Goal: Task Accomplishment & Management: Complete application form

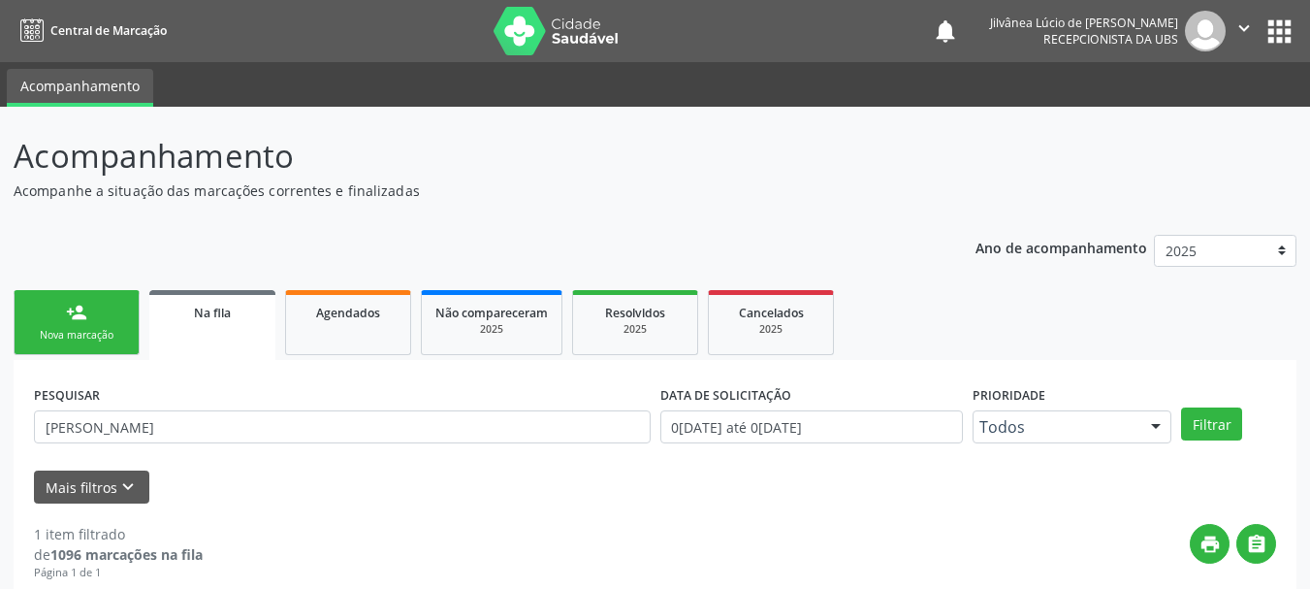
scroll to position [199, 0]
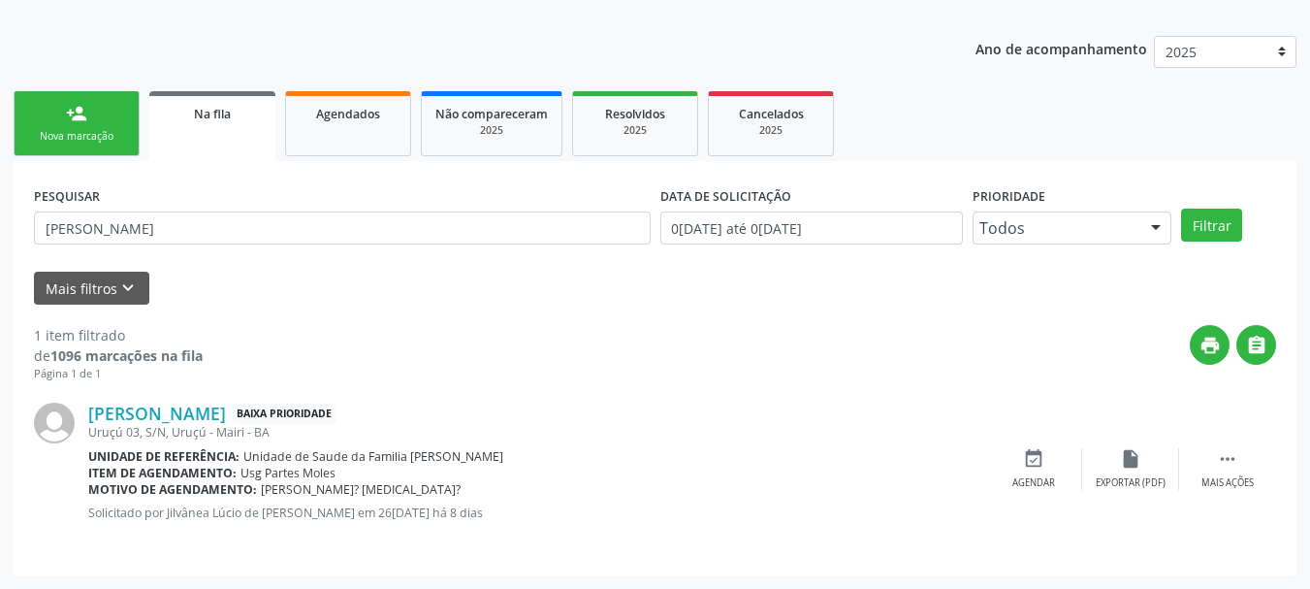
click at [108, 96] on link "person_add Nova marcação" at bounding box center [77, 123] width 126 height 65
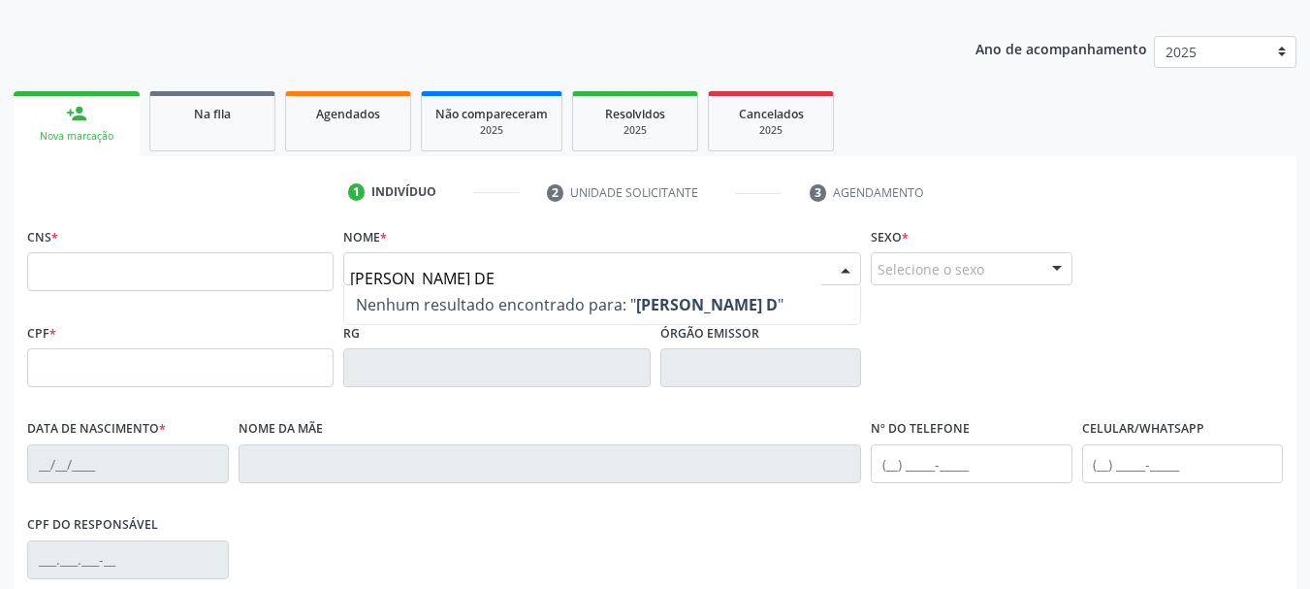
type input "[PERSON_NAME] DE"
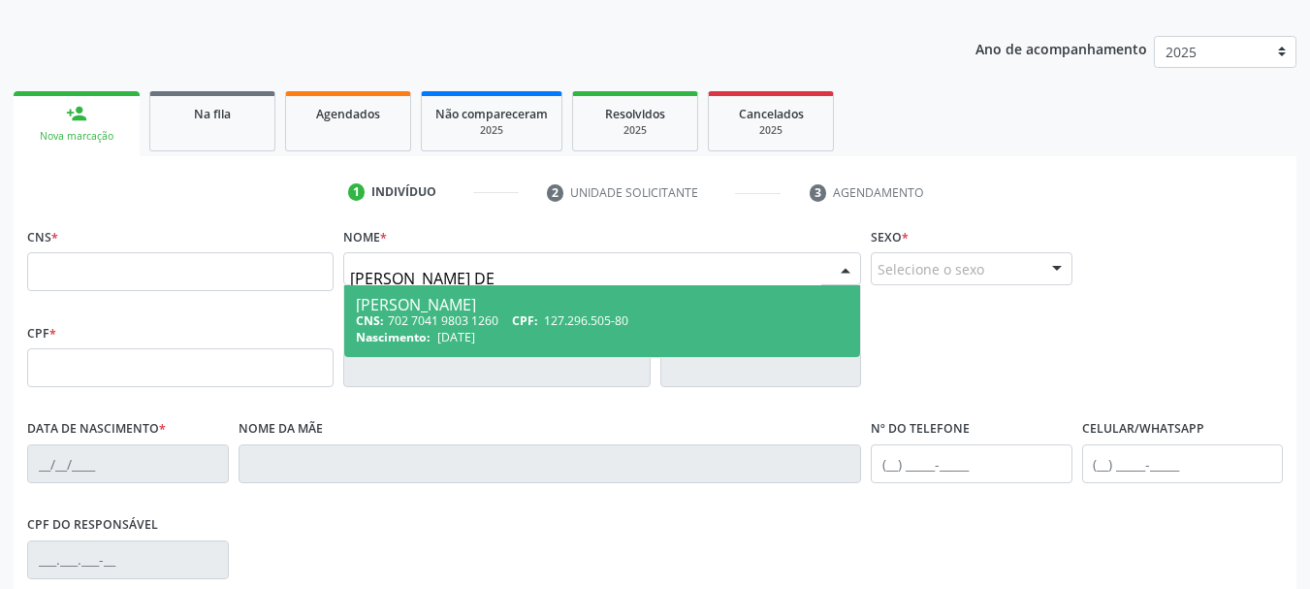
click at [486, 315] on div "CNS: 702 7041 9803 1260 CPF: 127.296.505-80" at bounding box center [602, 320] width 493 height 16
type input "702 7041 9803 1260"
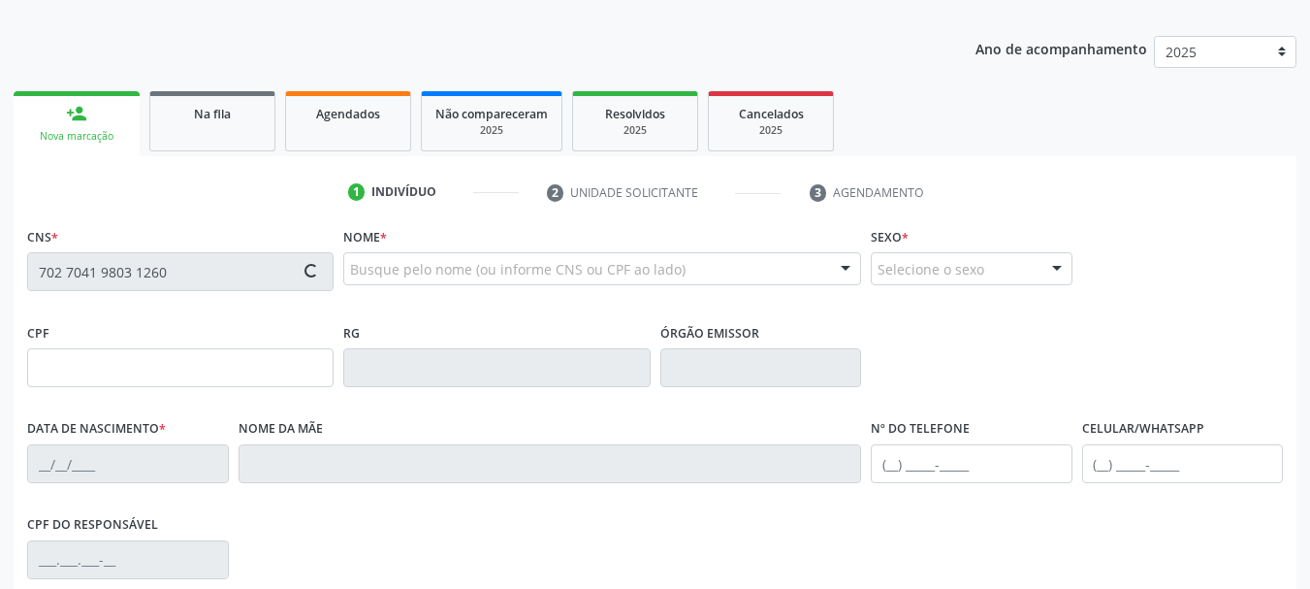
type input "127.296.505-80"
type input "[DATE]"
type input "[PERSON_NAME]"
type input "[PHONE_NUMBER]"
type input "481.178.138-40"
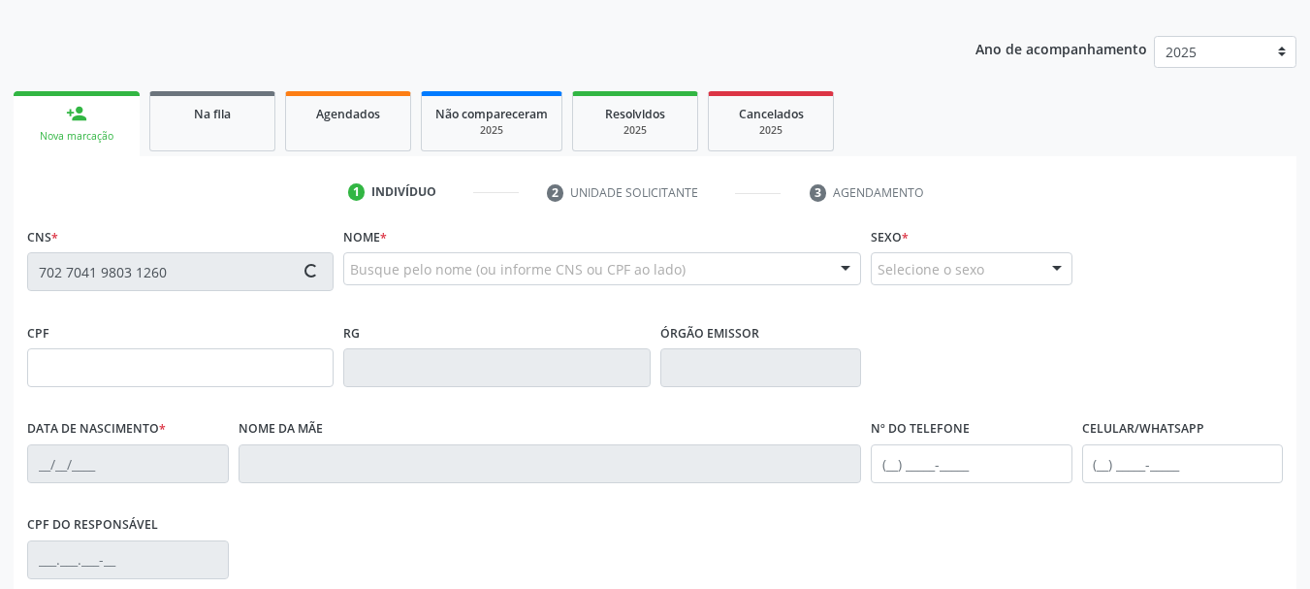
type input "S/N"
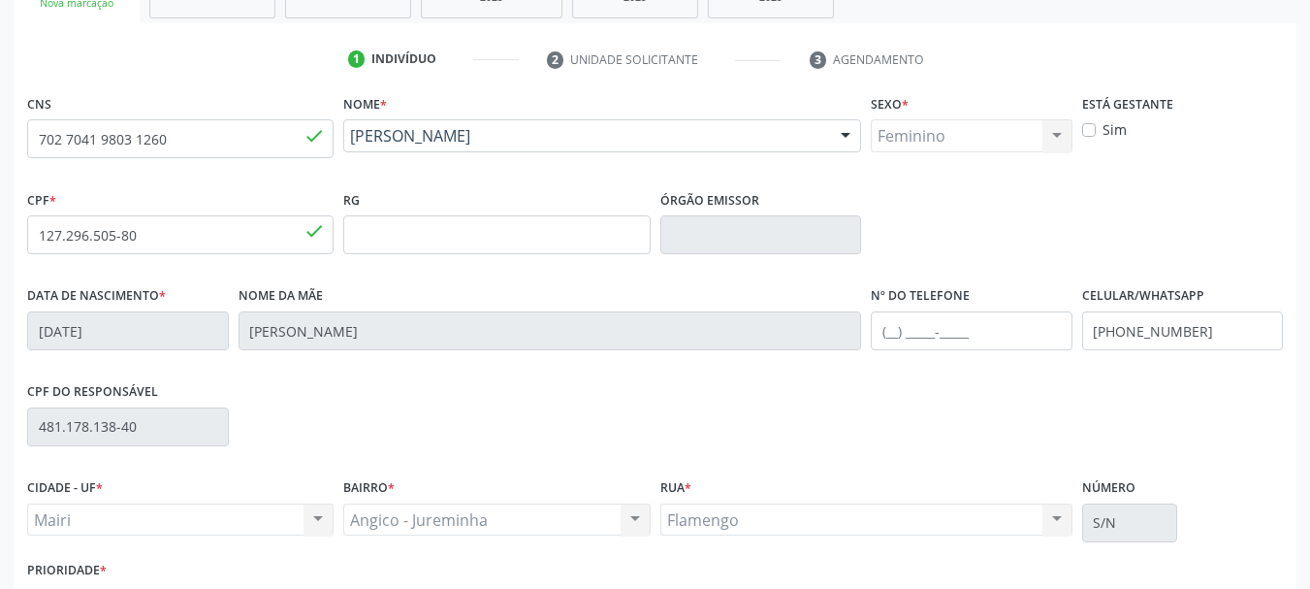
scroll to position [462, 0]
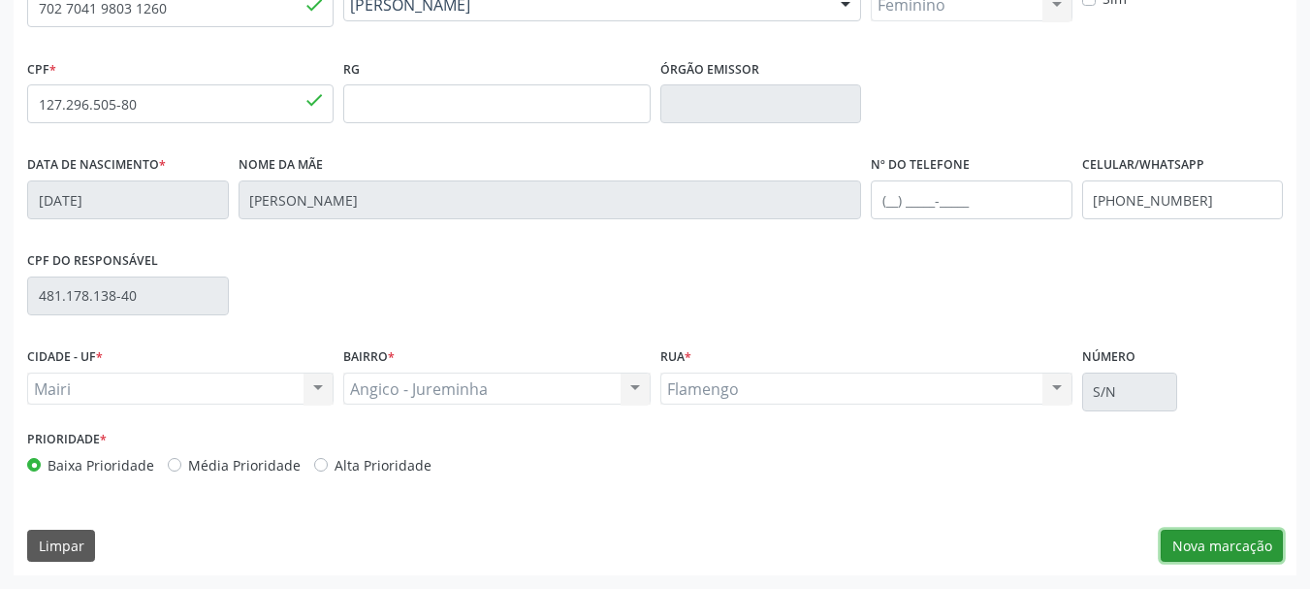
click at [1200, 551] on button "Nova marcação" at bounding box center [1222, 545] width 122 height 33
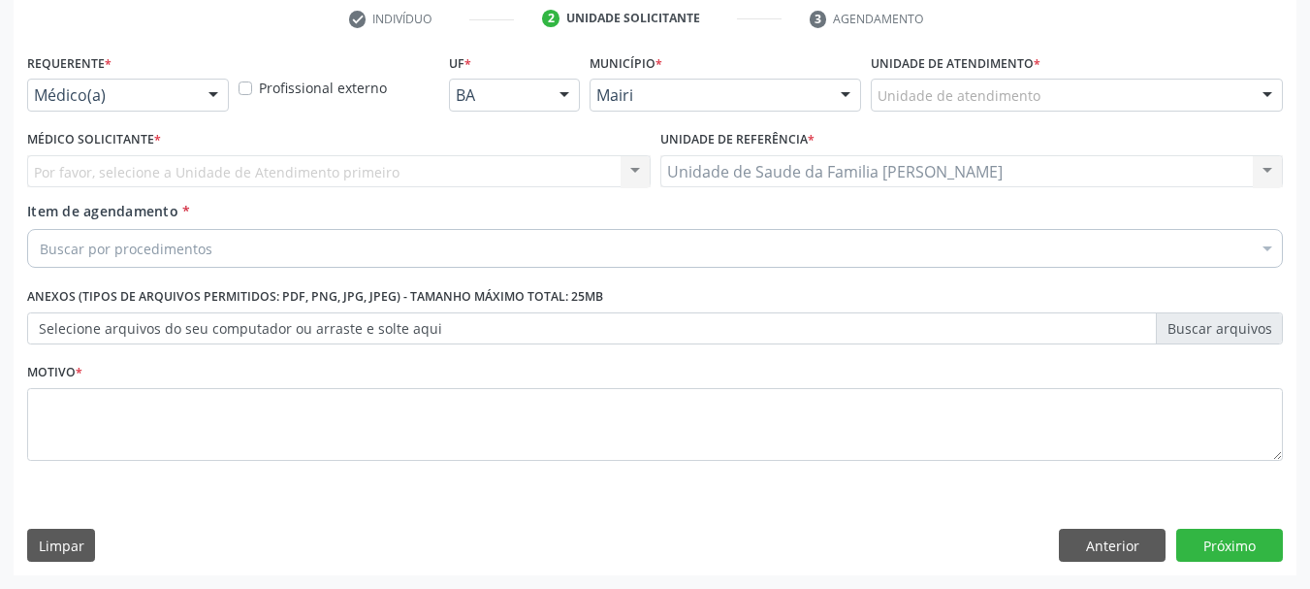
scroll to position [372, 0]
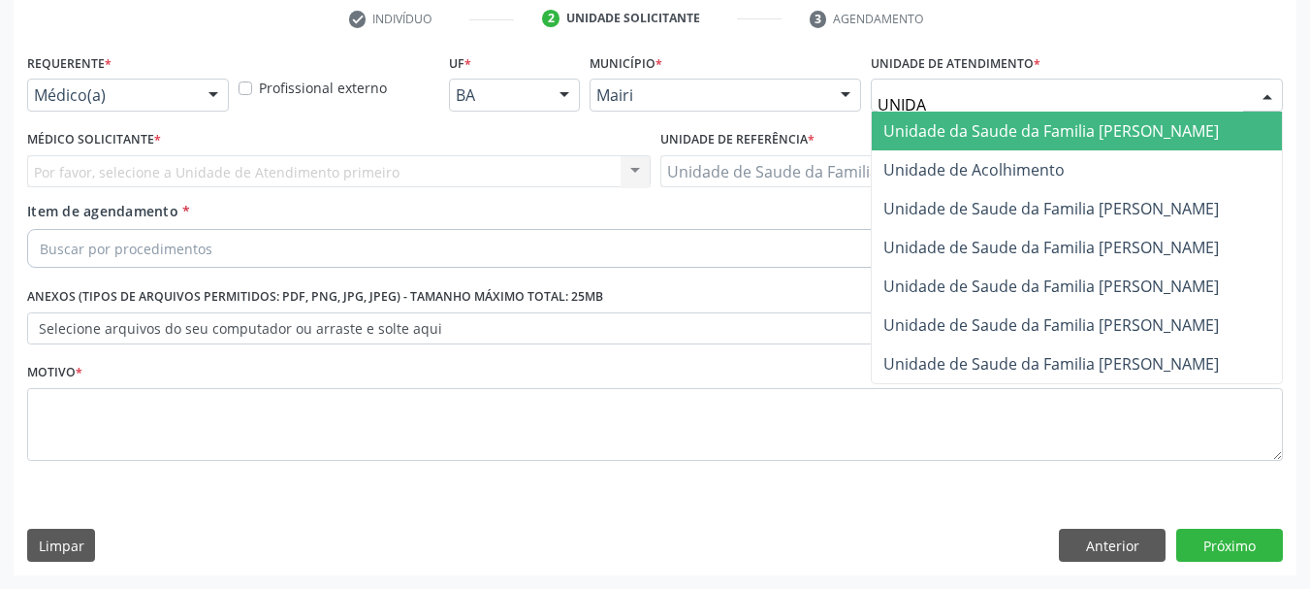
type input "UNIDAD"
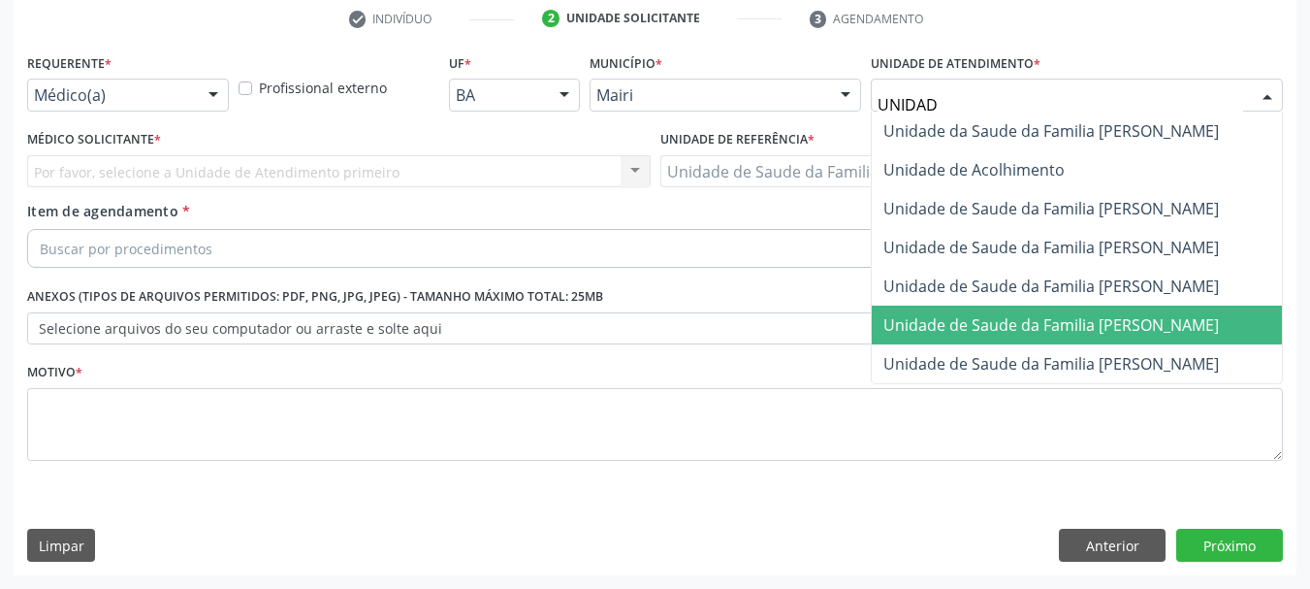
click at [1130, 318] on span "Unidade de Saude da Familia [PERSON_NAME]" at bounding box center [1050, 324] width 335 height 21
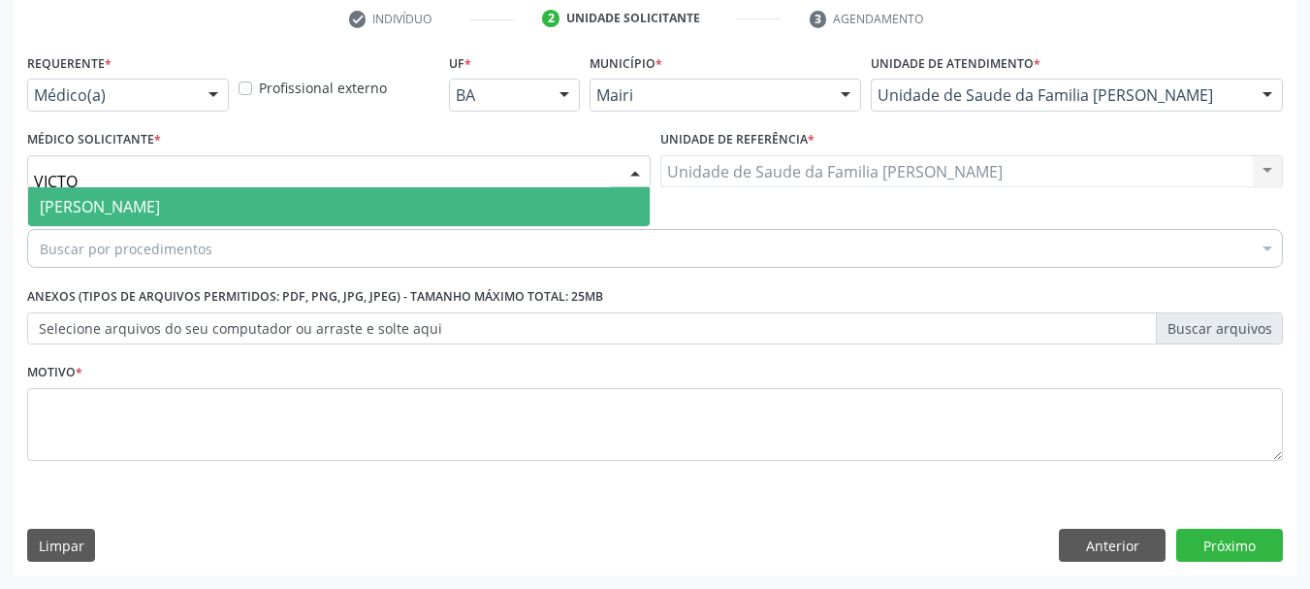
type input "VICTOR"
click at [160, 211] on span "[PERSON_NAME]" at bounding box center [100, 206] width 120 height 21
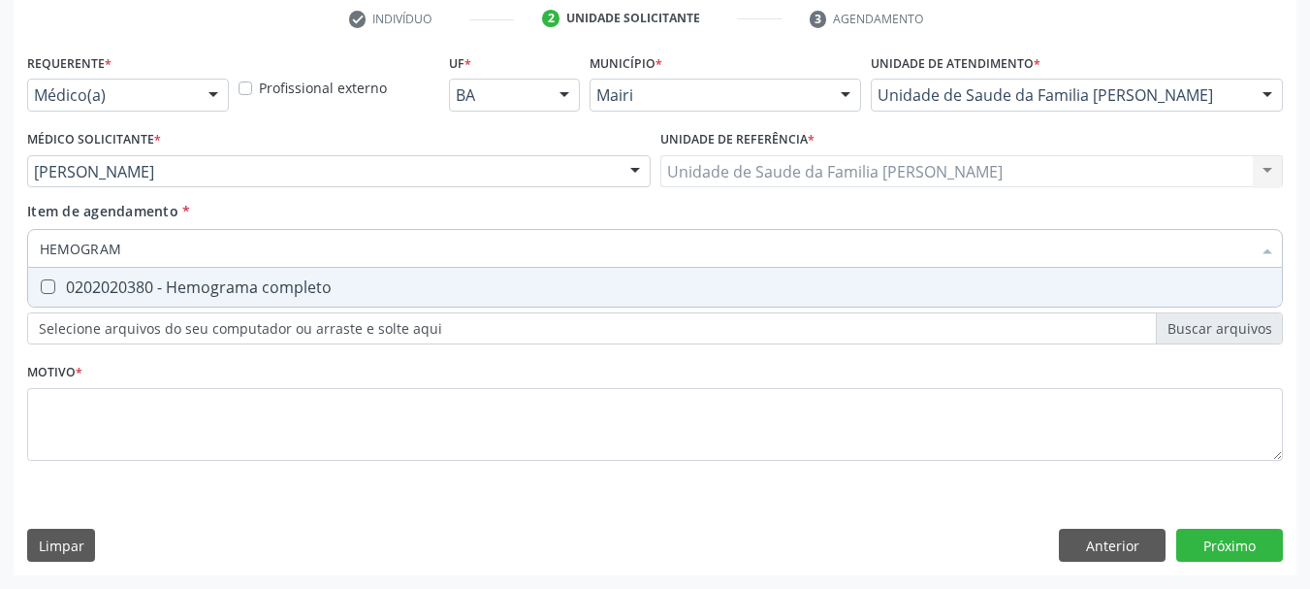
type input "HEMOGRAMA"
click at [225, 279] on div "0202020380 - Hemograma completo" at bounding box center [655, 287] width 1230 height 16
checkbox completo "true"
drag, startPoint x: 158, startPoint y: 253, endPoint x: 0, endPoint y: 222, distance: 161.1
click at [0, 222] on div "Acompanhamento Acompanhe a situação das marcações correntes e finalizadas Relat…" at bounding box center [655, 161] width 1310 height 854
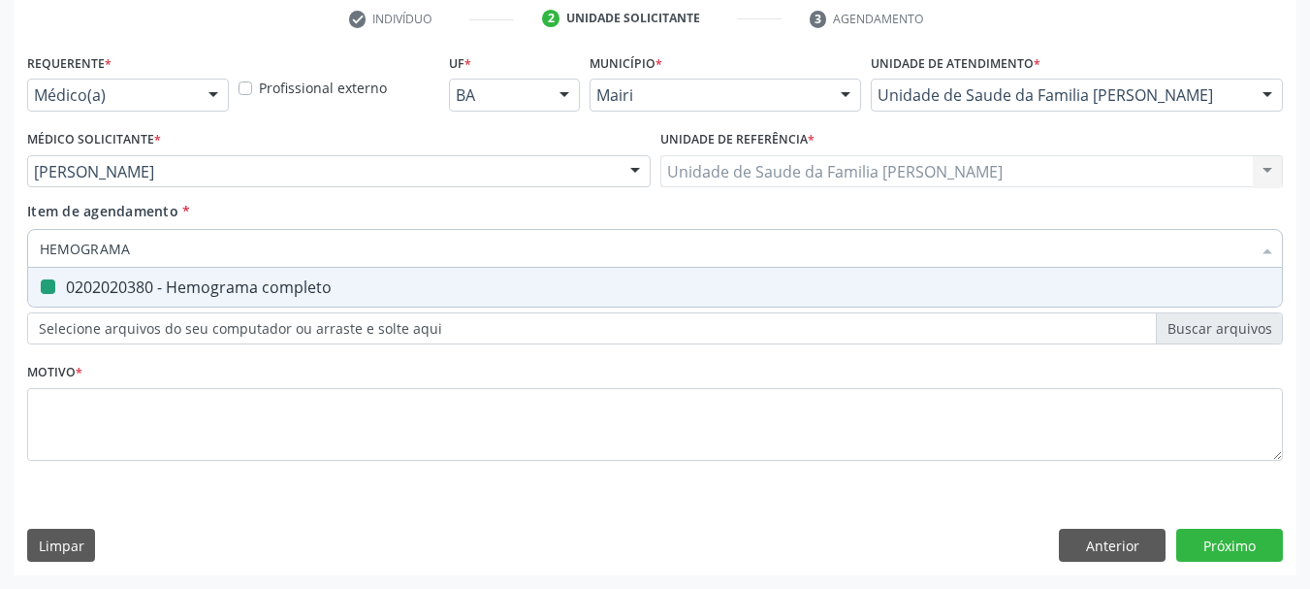
type input "F"
checkbox completo "false"
type input "FERRITINA"
click at [130, 288] on div "0202010384 - Dosagem de ferritina" at bounding box center [655, 287] width 1230 height 16
checkbox ferritina "true"
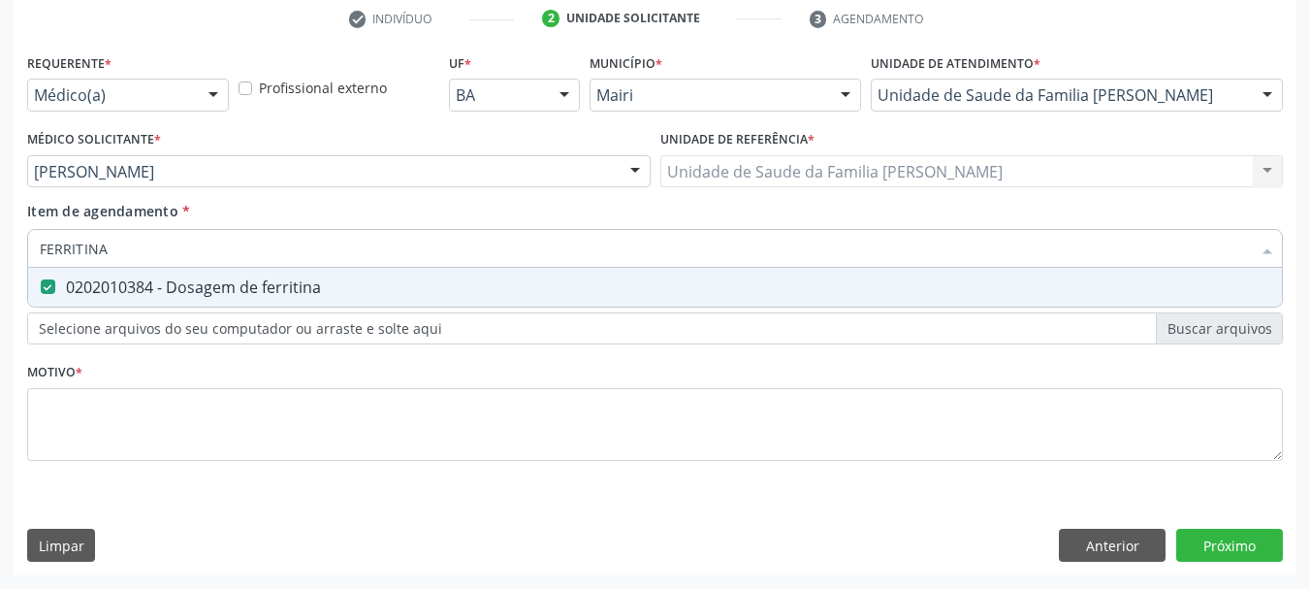
drag, startPoint x: 126, startPoint y: 239, endPoint x: 0, endPoint y: 241, distance: 126.1
click at [0, 241] on div "Acompanhamento Acompanhe a situação das marcações correntes e finalizadas Relat…" at bounding box center [655, 161] width 1310 height 854
type input "PC"
checkbox ferritina "false"
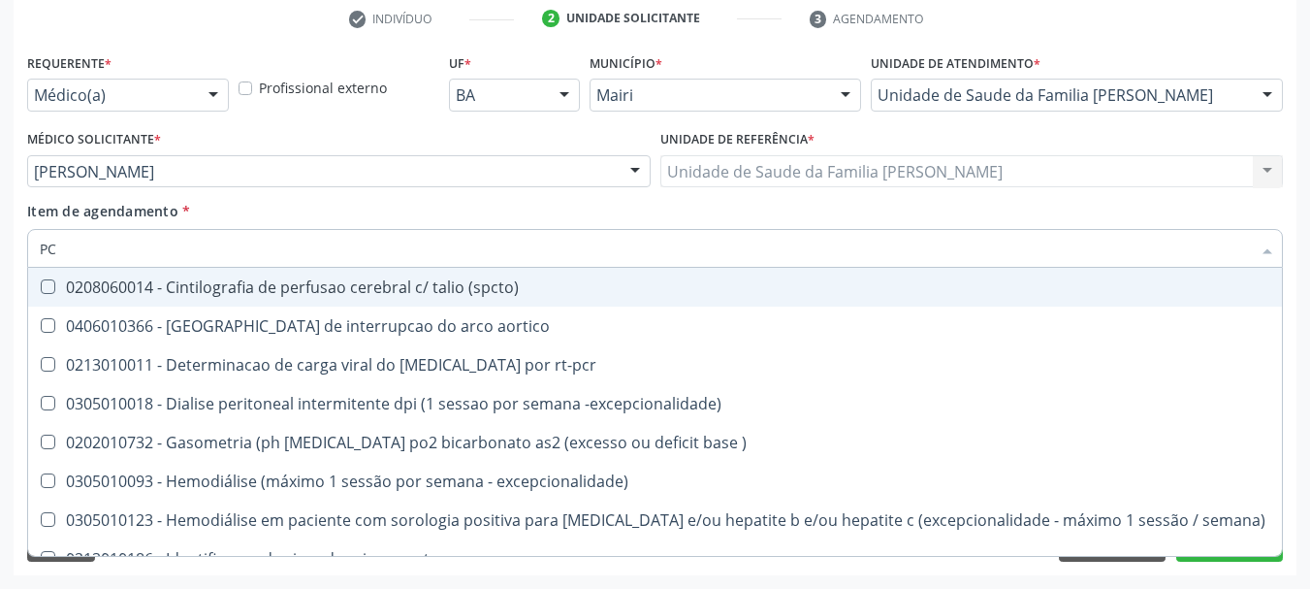
type input "P"
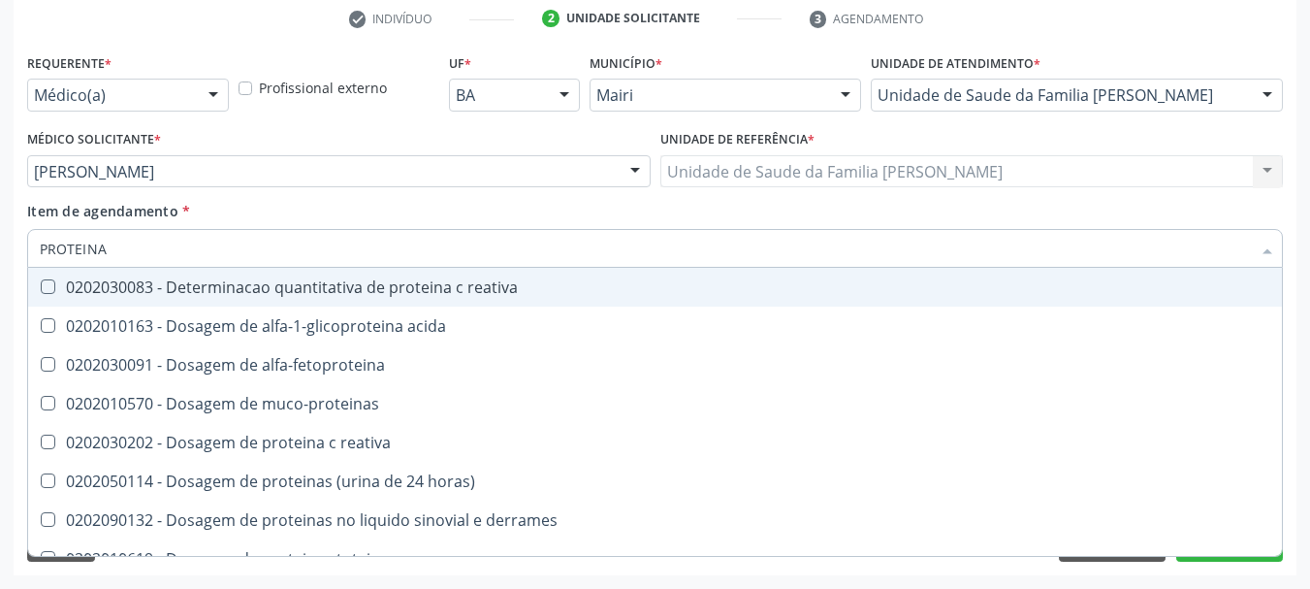
type input "PROTEINA C"
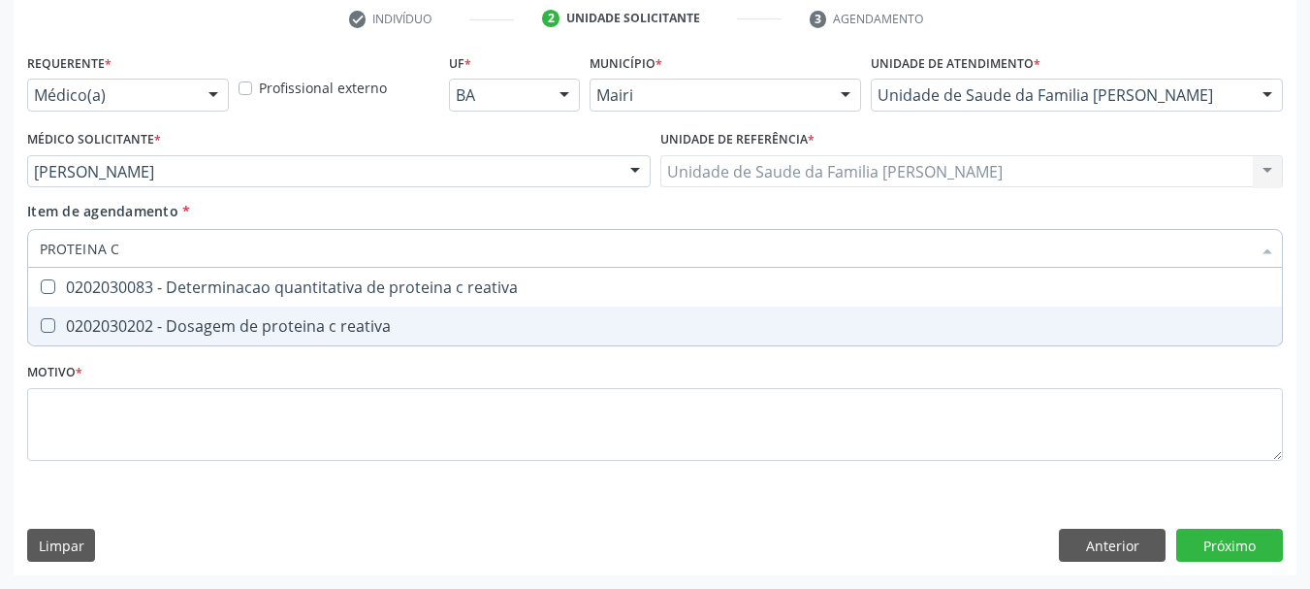
click at [237, 324] on div "0202030202 - Dosagem de proteina c reativa" at bounding box center [655, 326] width 1230 height 16
click at [231, 338] on span "0202030202 - Dosagem de proteina c reativa" at bounding box center [655, 325] width 1254 height 39
checkbox reativa "false"
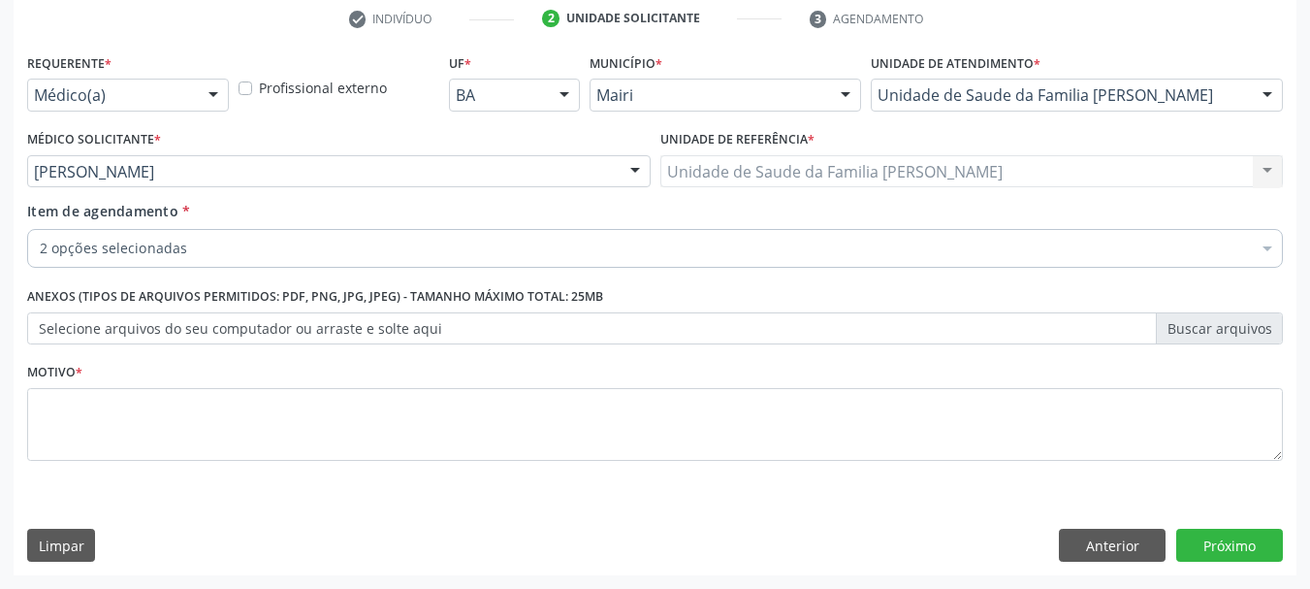
checkbox completo "true"
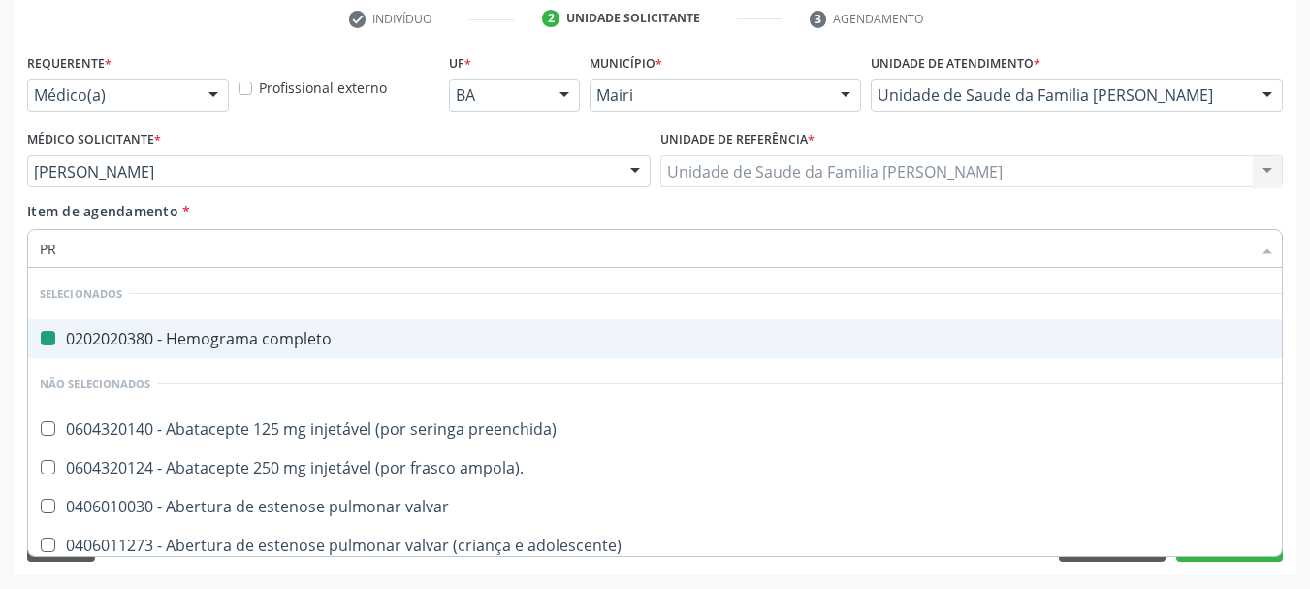
type input "PRO"
checkbox completo "false"
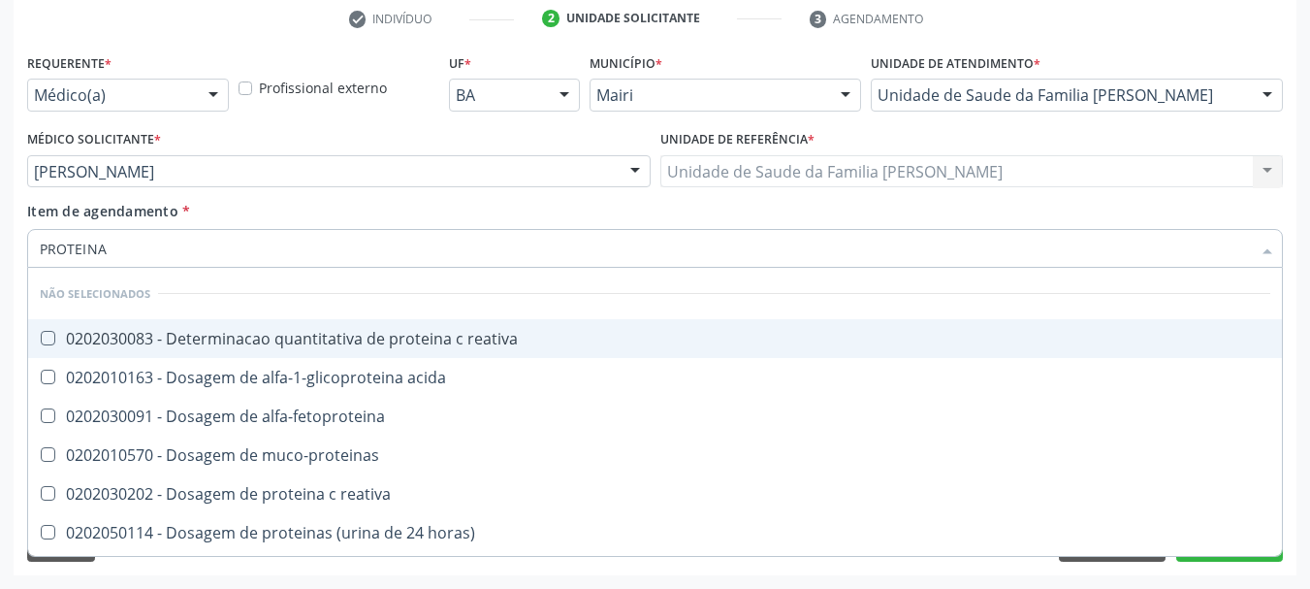
type input "PROTEINA C"
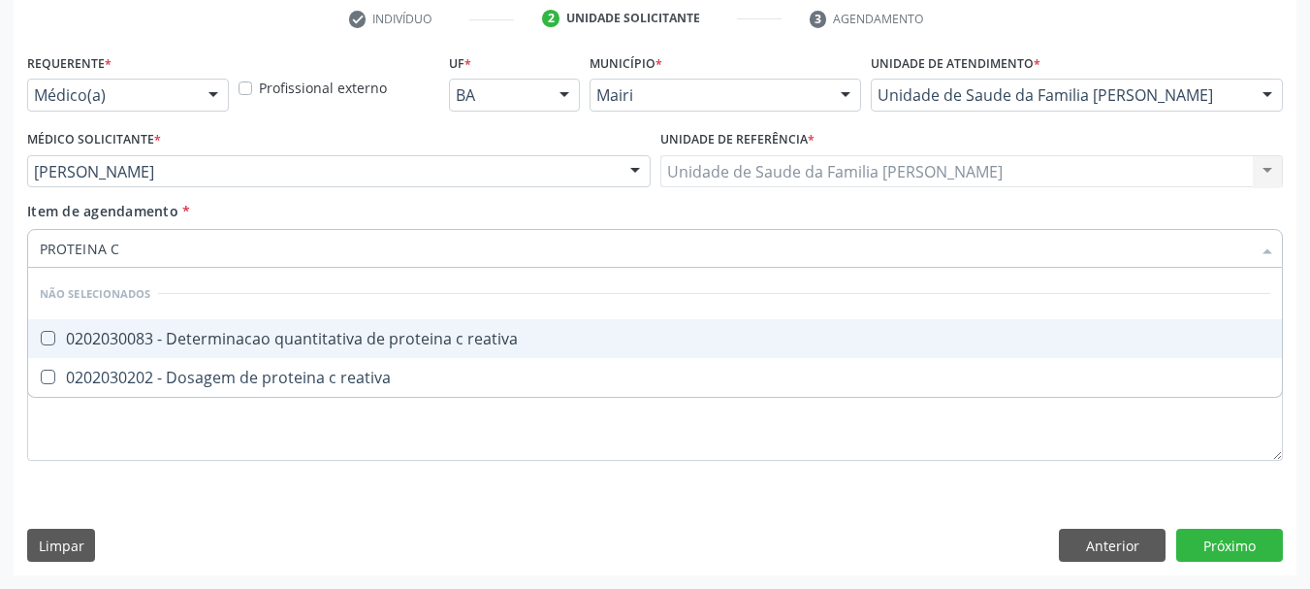
click at [404, 342] on div "0202030083 - Determinacao quantitativa de proteina c reativa" at bounding box center [655, 339] width 1230 height 16
checkbox reativa "true"
drag, startPoint x: 190, startPoint y: 248, endPoint x: 0, endPoint y: 274, distance: 191.8
click at [0, 274] on div "Acompanhamento Acompanhe a situação das marcações correntes e finalizadas Relat…" at bounding box center [655, 161] width 1310 height 854
type input "VI"
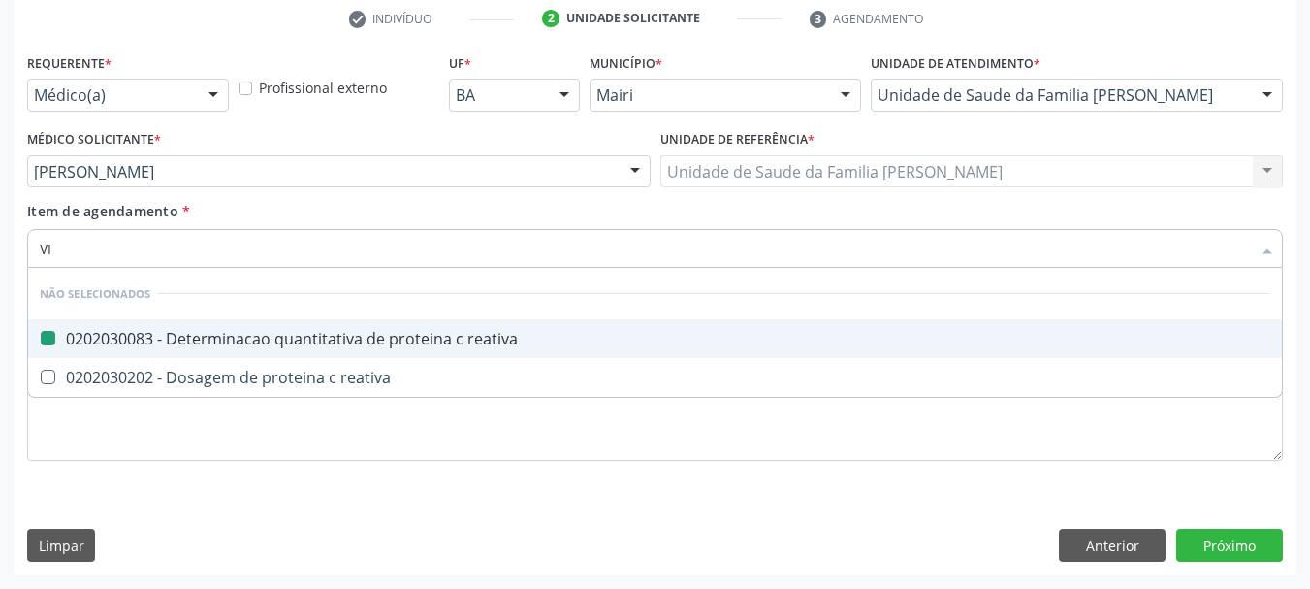
checkbox reativa "false"
type input "VITAMINA"
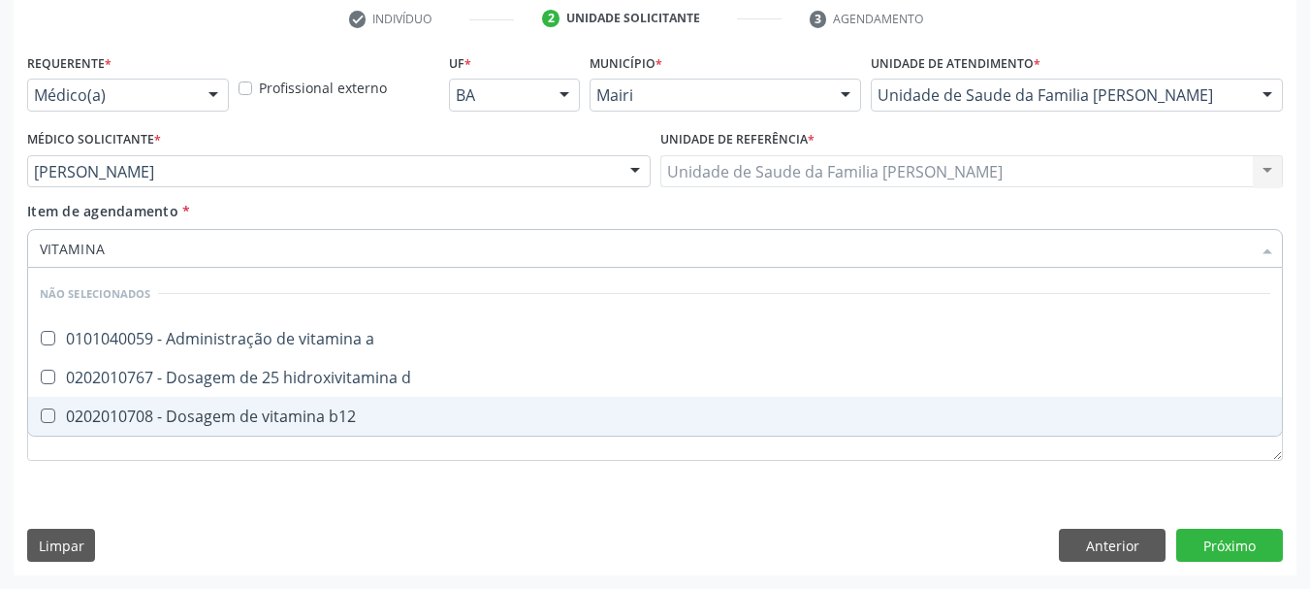
click at [158, 408] on div "0202010708 - Dosagem de vitamina b12" at bounding box center [655, 416] width 1230 height 16
checkbox b12 "true"
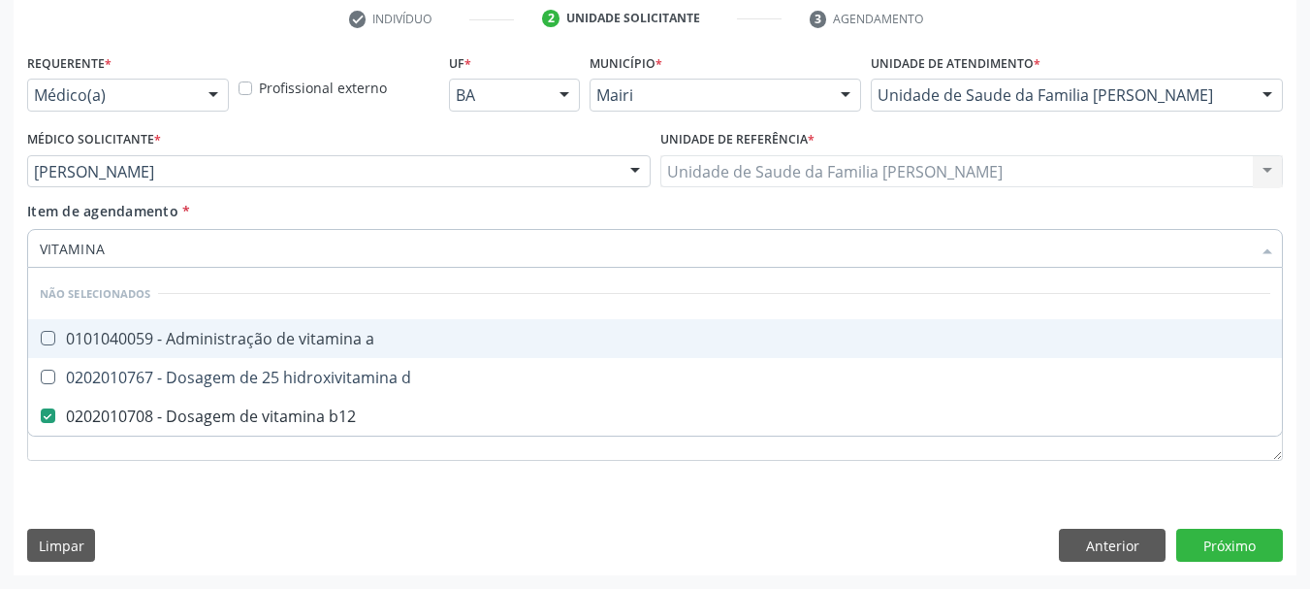
drag, startPoint x: 134, startPoint y: 250, endPoint x: 0, endPoint y: 256, distance: 133.9
click at [0, 256] on div "Acompanhamento Acompanhe a situação das marcações correntes e finalizadas Relat…" at bounding box center [655, 161] width 1310 height 854
checkbox link "true"
checkbox d "true"
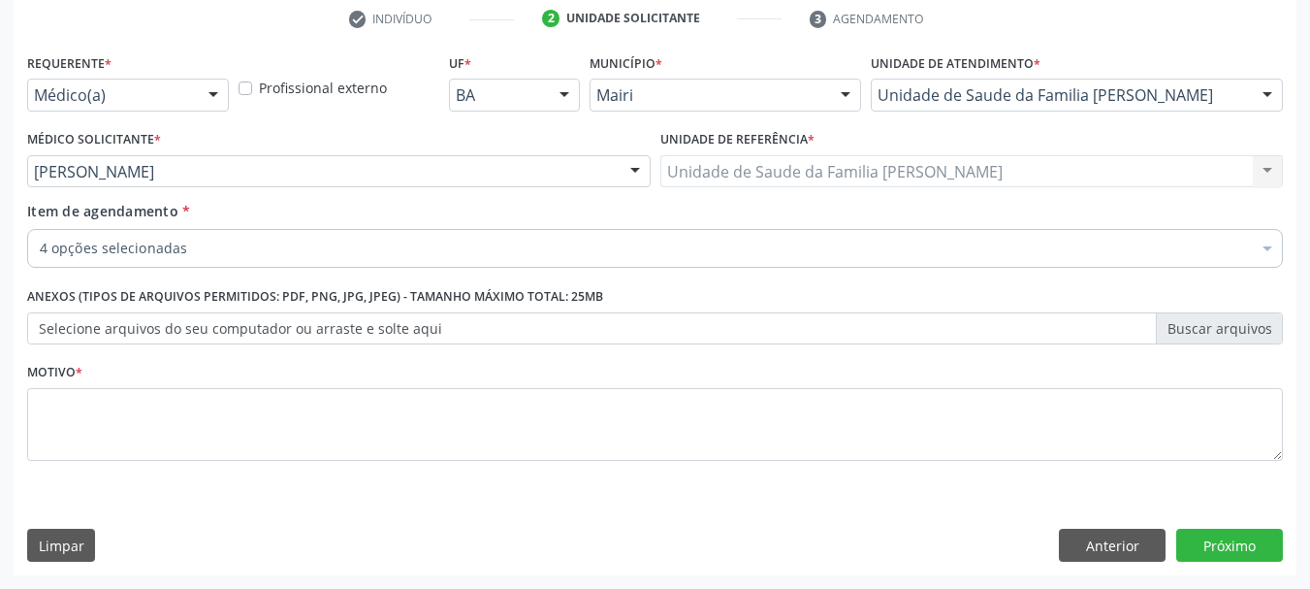
checkbox b12 "true"
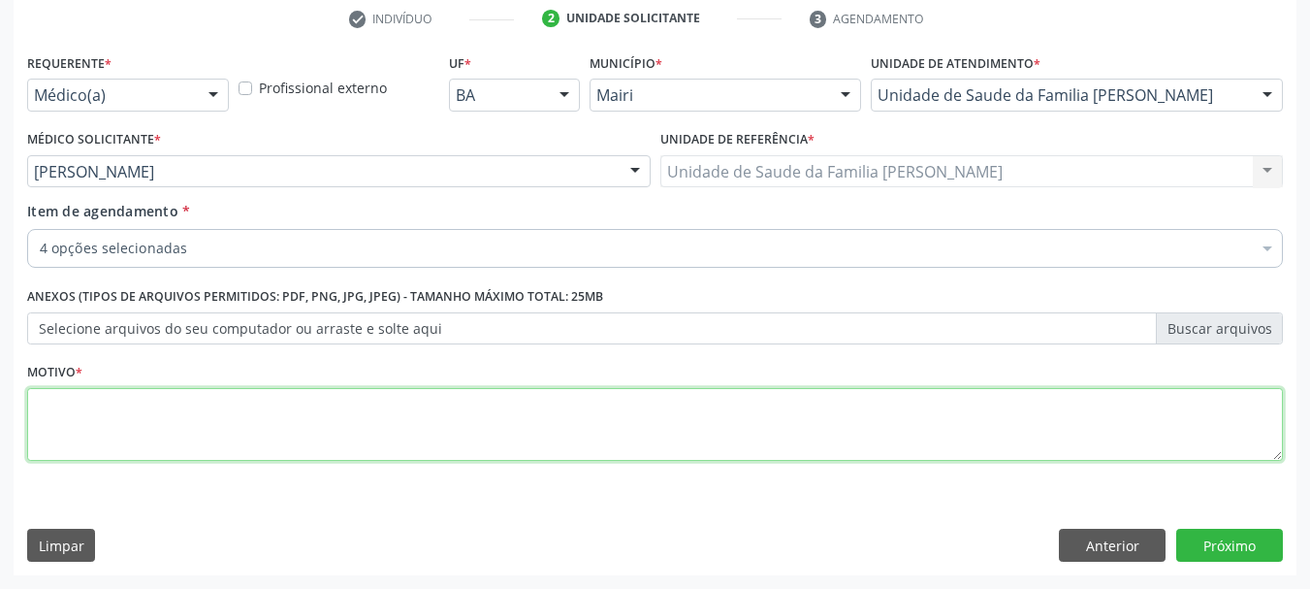
click at [225, 405] on textarea at bounding box center [655, 425] width 1256 height 74
type textarea "a"
type textarea "Avaliação."
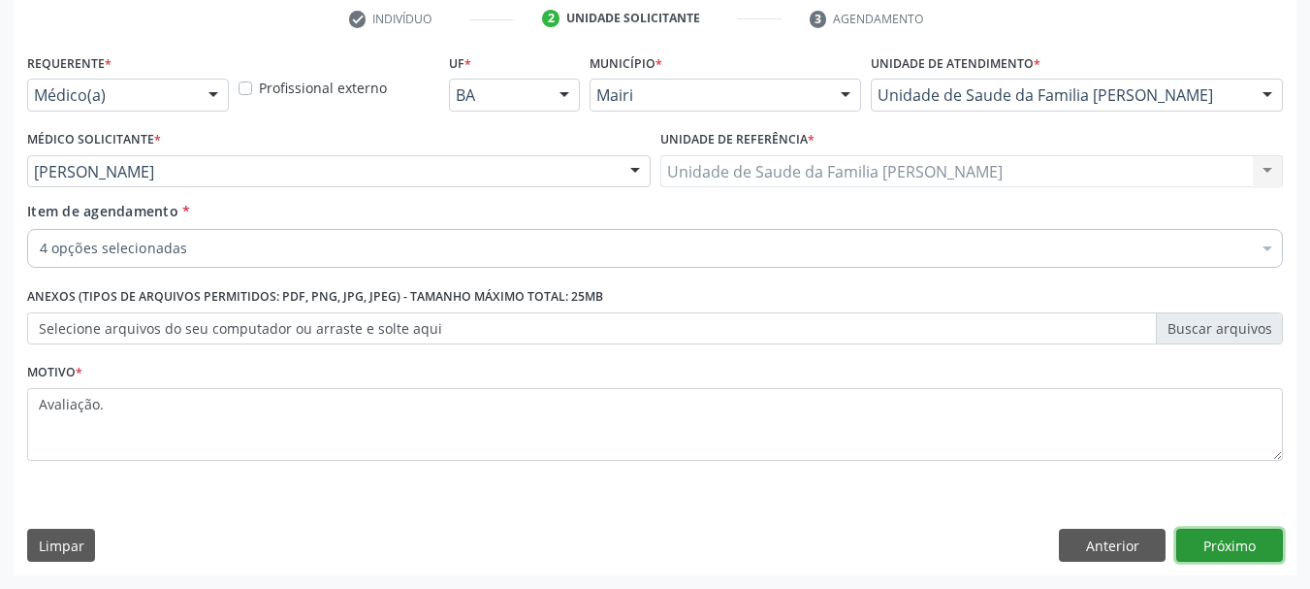
click at [1204, 546] on button "Próximo" at bounding box center [1229, 544] width 107 height 33
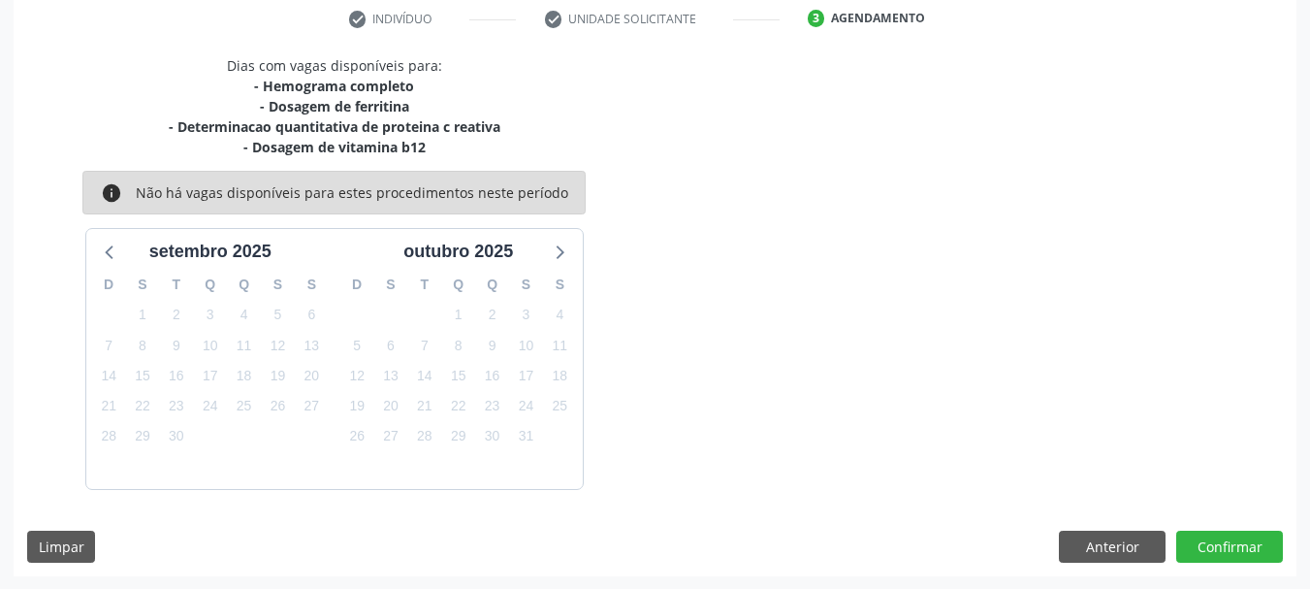
scroll to position [373, 0]
click at [1258, 543] on button "Confirmar" at bounding box center [1229, 545] width 107 height 33
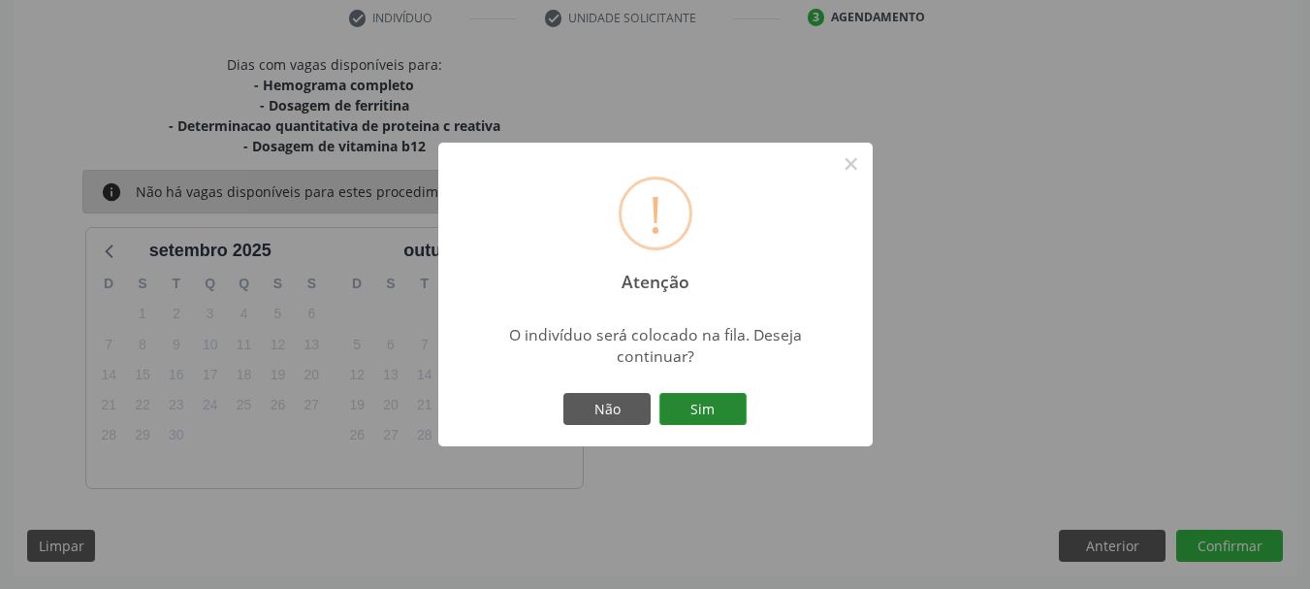
click at [689, 393] on button "Sim" at bounding box center [702, 409] width 87 height 33
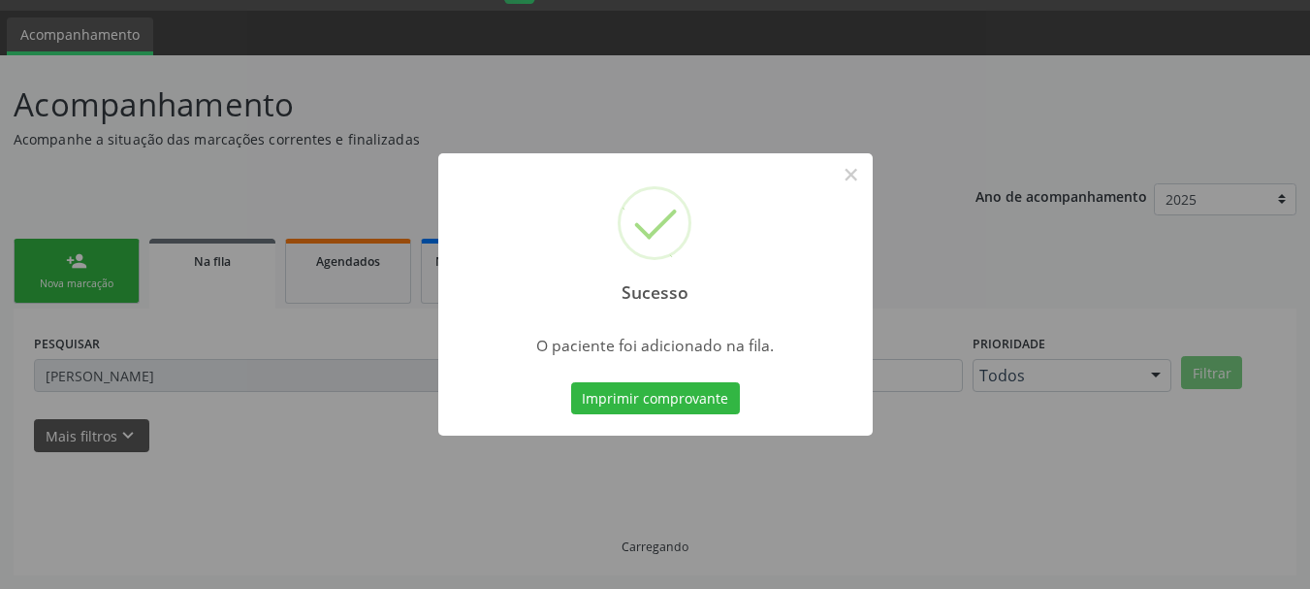
scroll to position [51, 0]
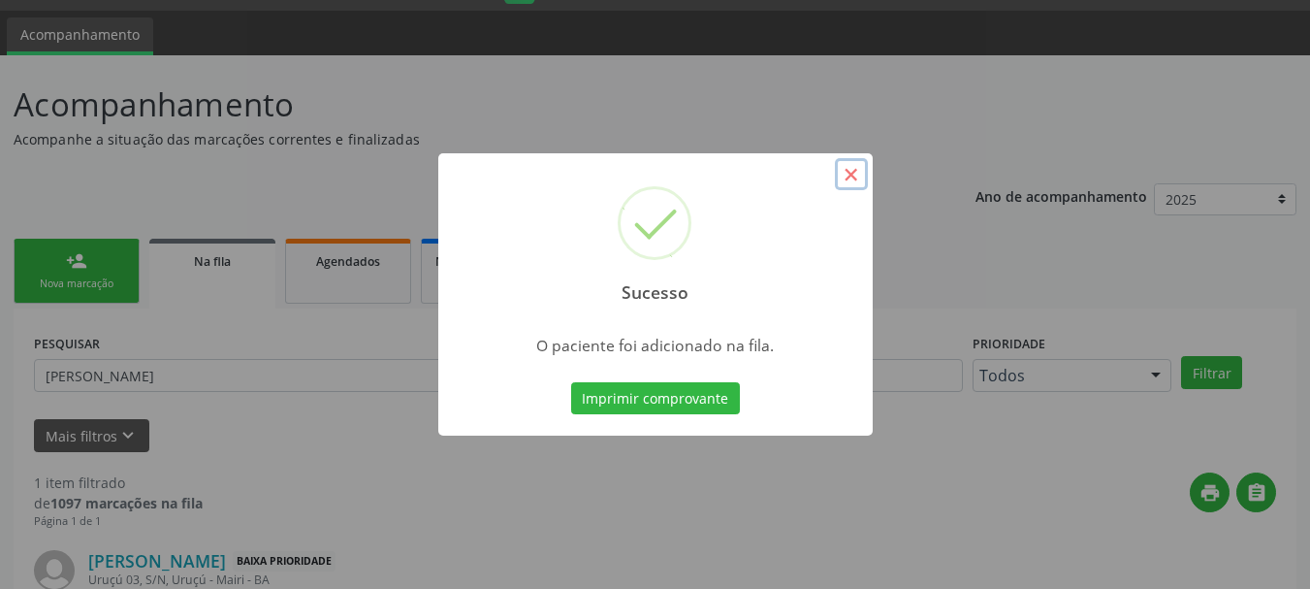
click at [857, 172] on button "×" at bounding box center [851, 174] width 33 height 33
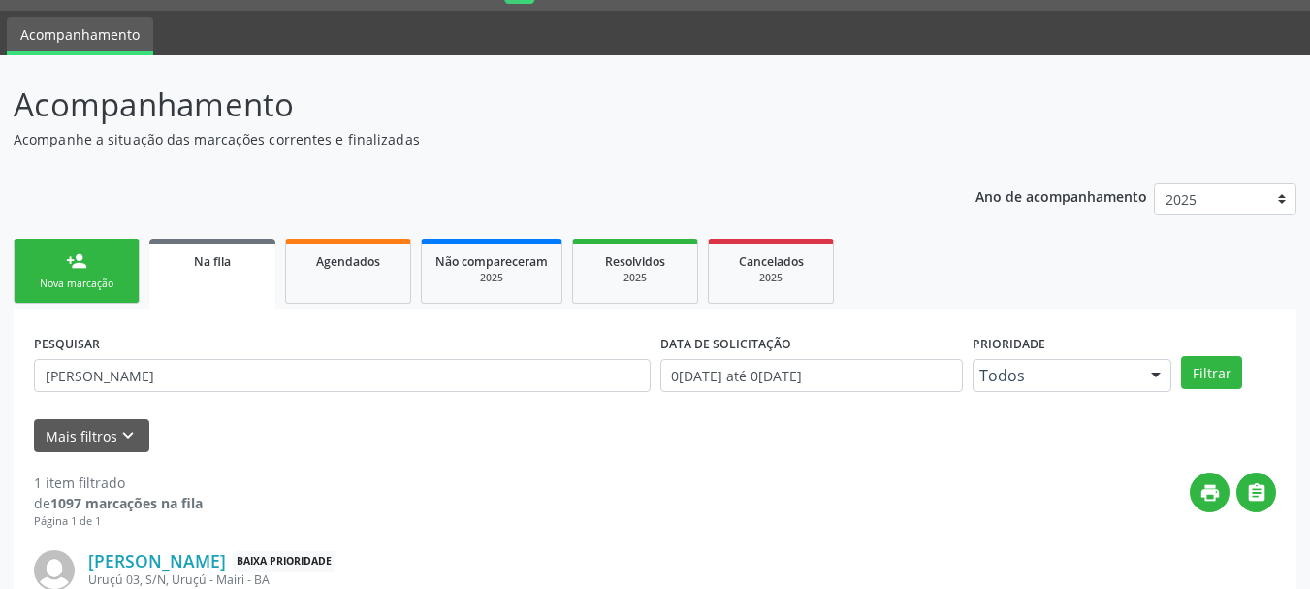
click at [125, 264] on link "person_add Nova marcação" at bounding box center [77, 271] width 126 height 65
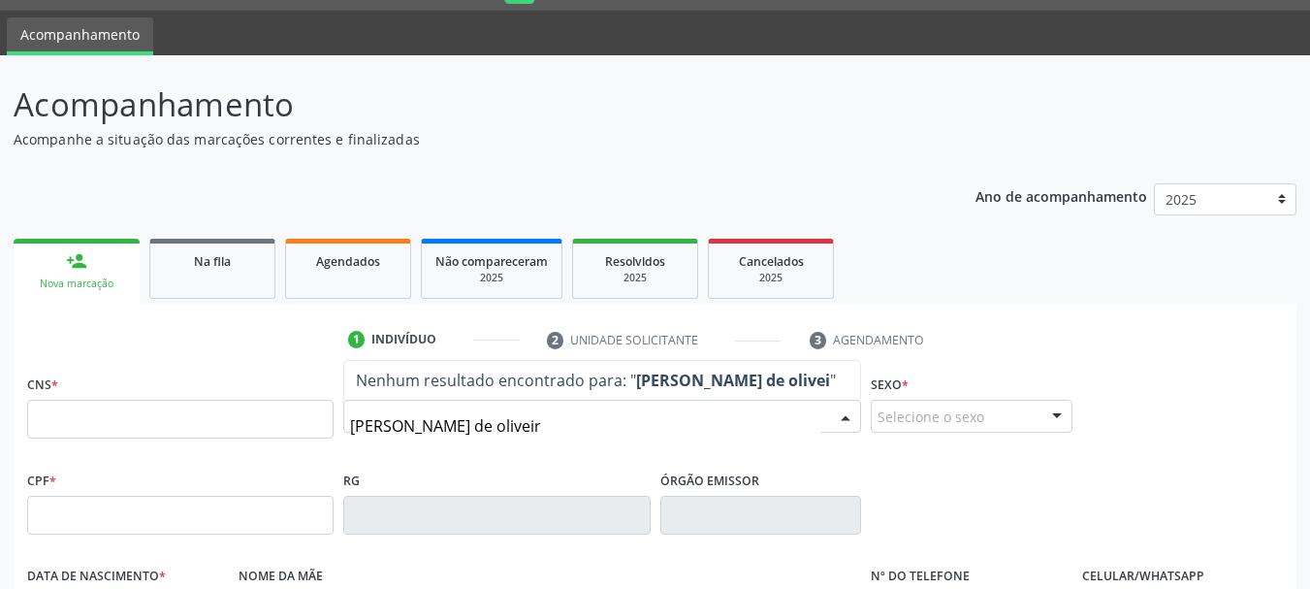
type input "[PERSON_NAME]"
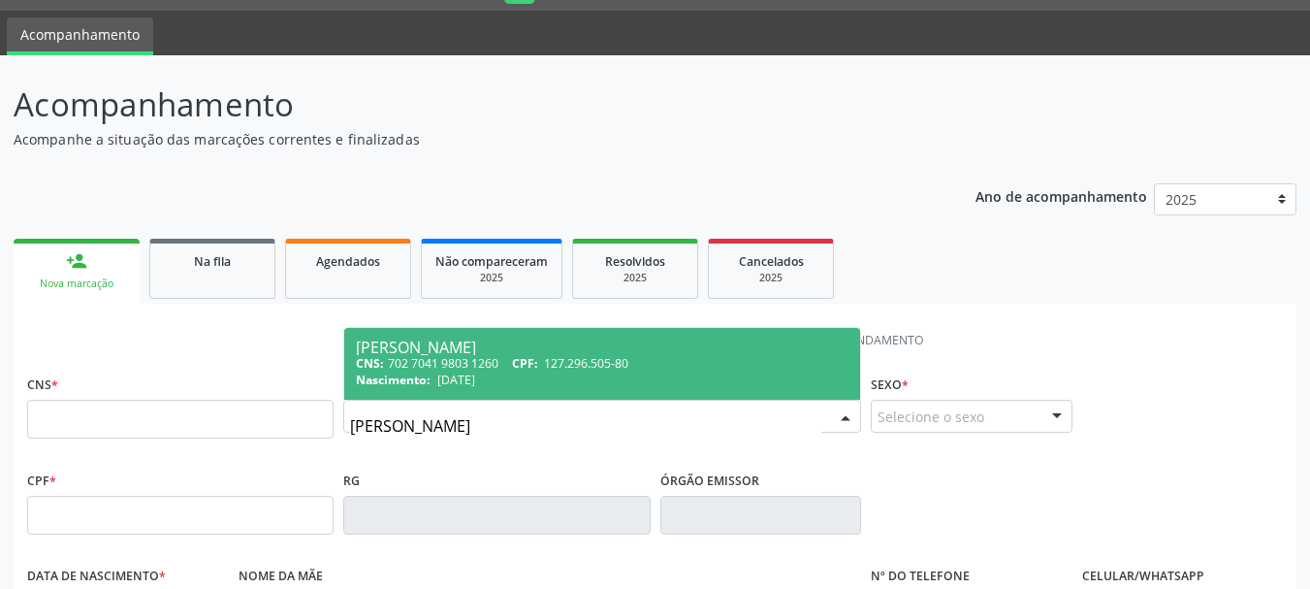
click at [474, 362] on div "CNS: 702 7041 9803 1260 CPF: 127.296.505-80" at bounding box center [602, 363] width 493 height 16
type input "702 7041 9803 1260"
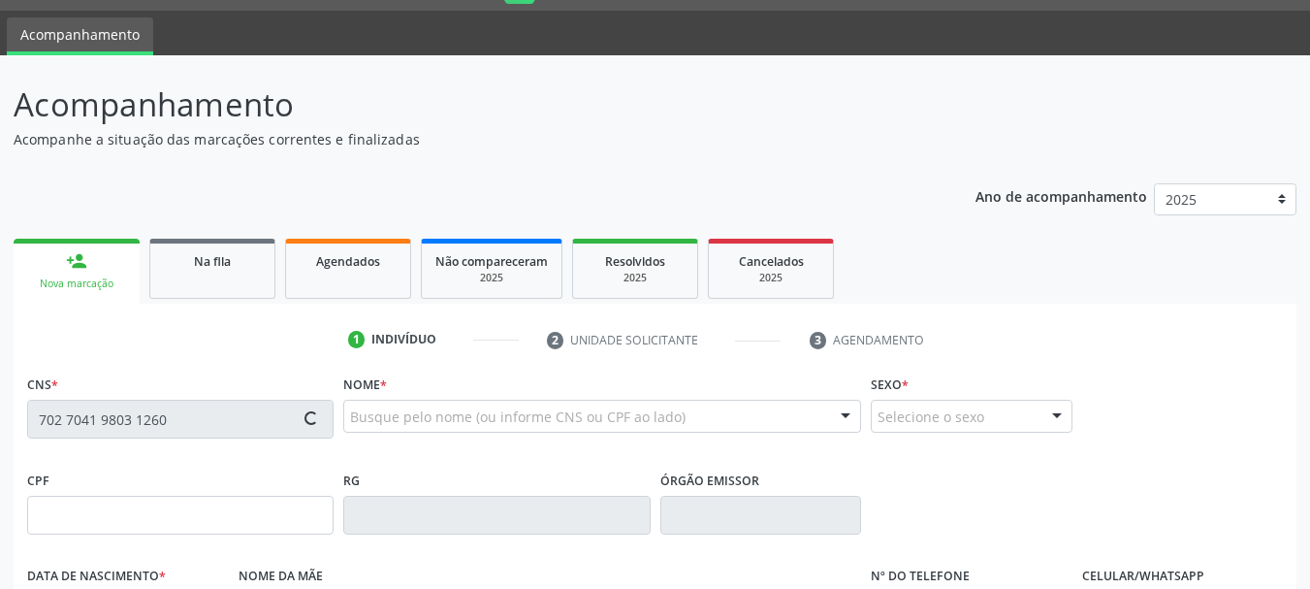
type input "127.296.505-80"
type input "[DATE]"
type input "[PERSON_NAME]"
type input "[PHONE_NUMBER]"
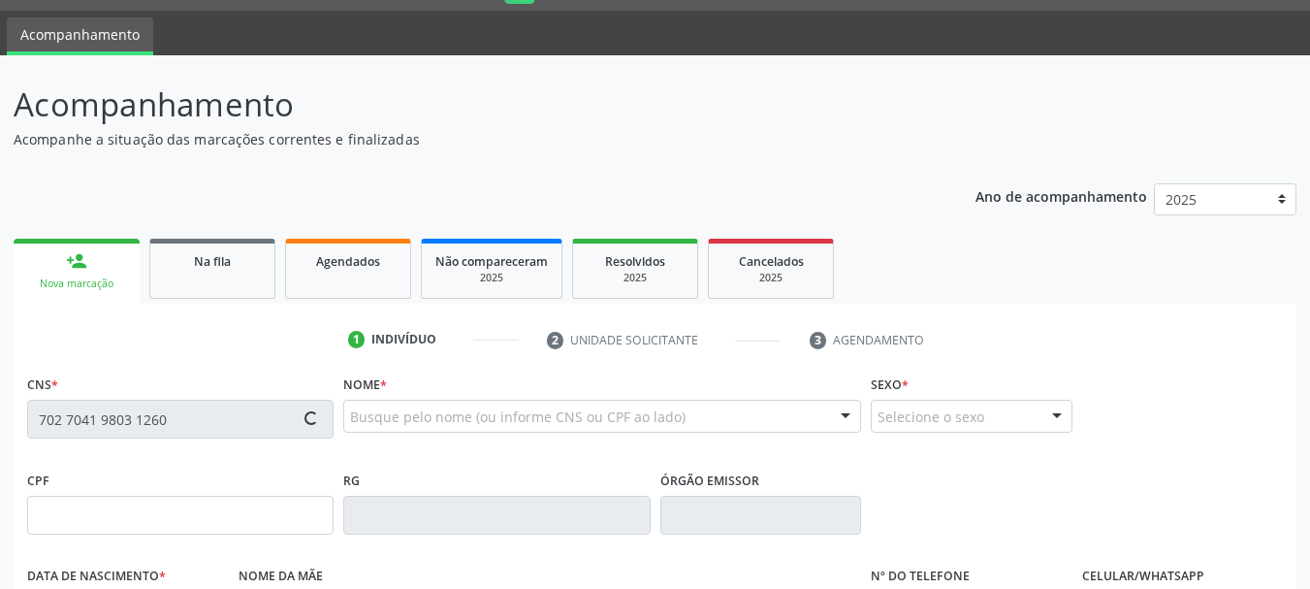
type input "481.178.138-40"
type input "S/N"
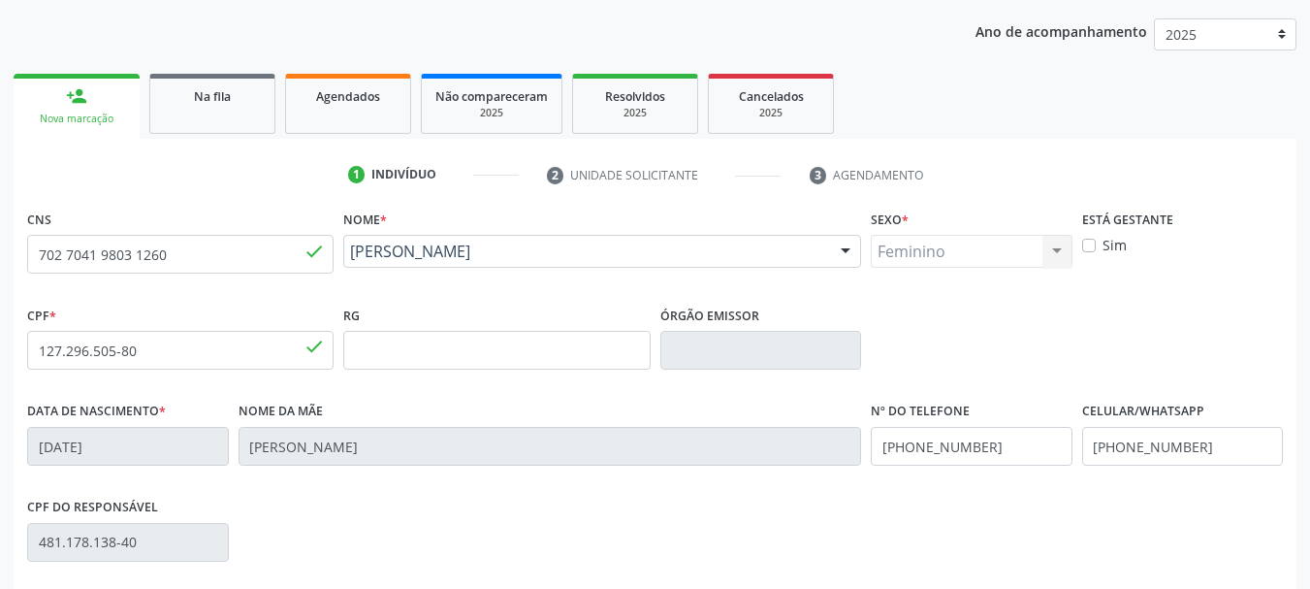
scroll to position [462, 0]
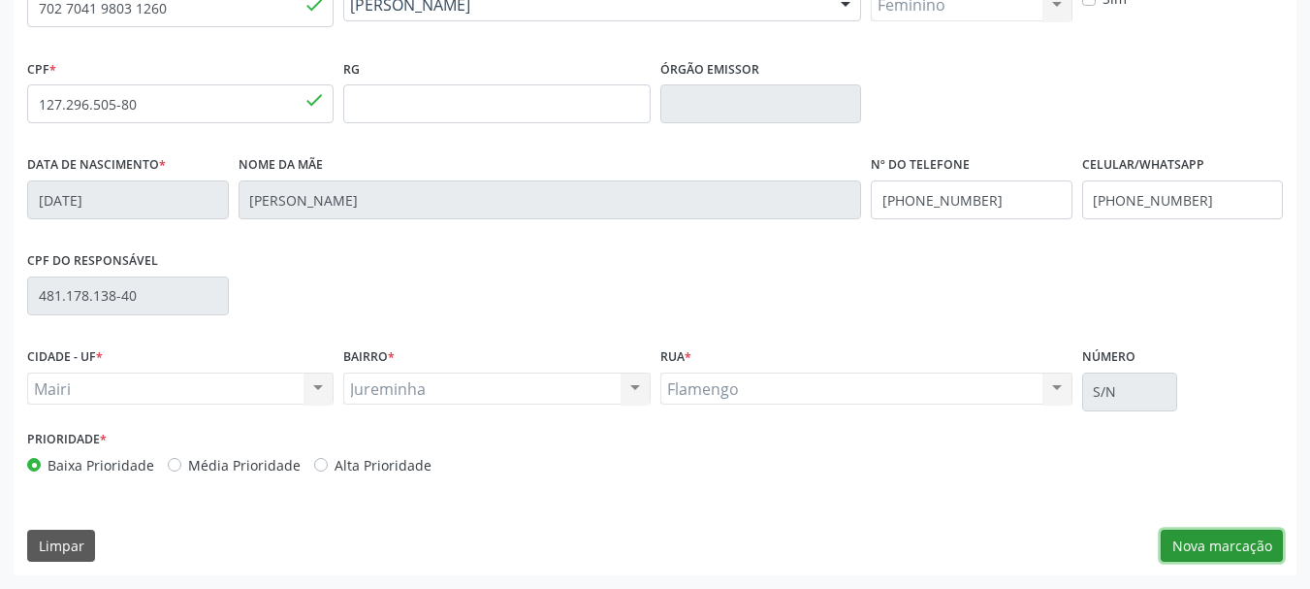
click at [1208, 553] on button "Nova marcação" at bounding box center [1222, 545] width 122 height 33
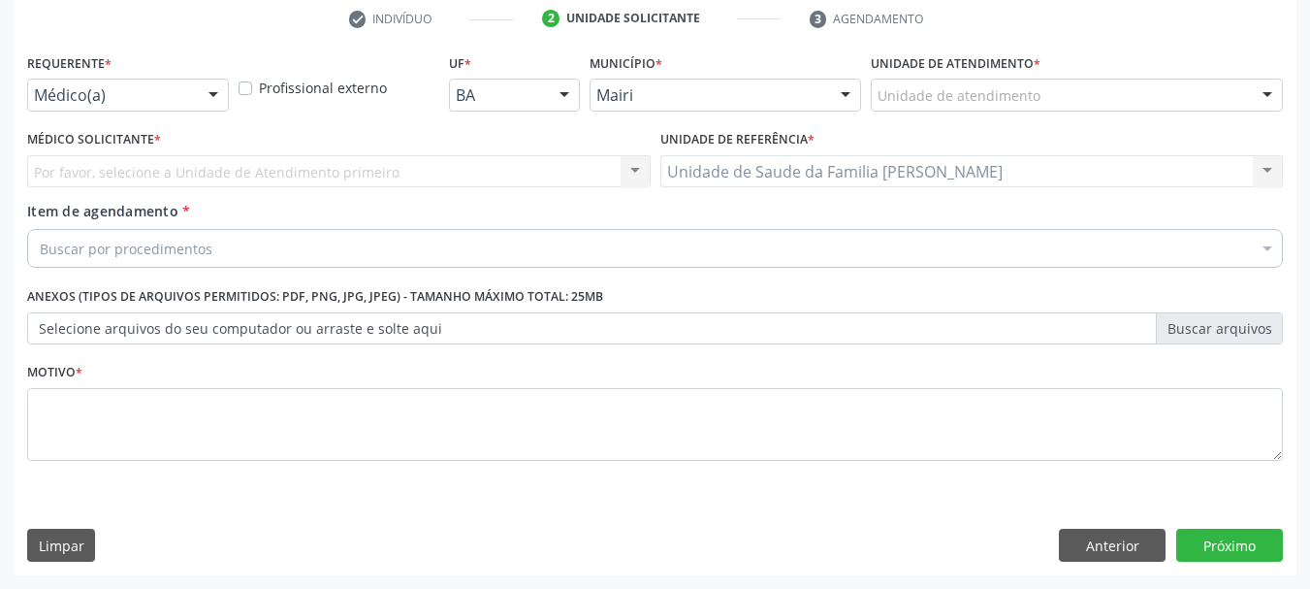
scroll to position [372, 0]
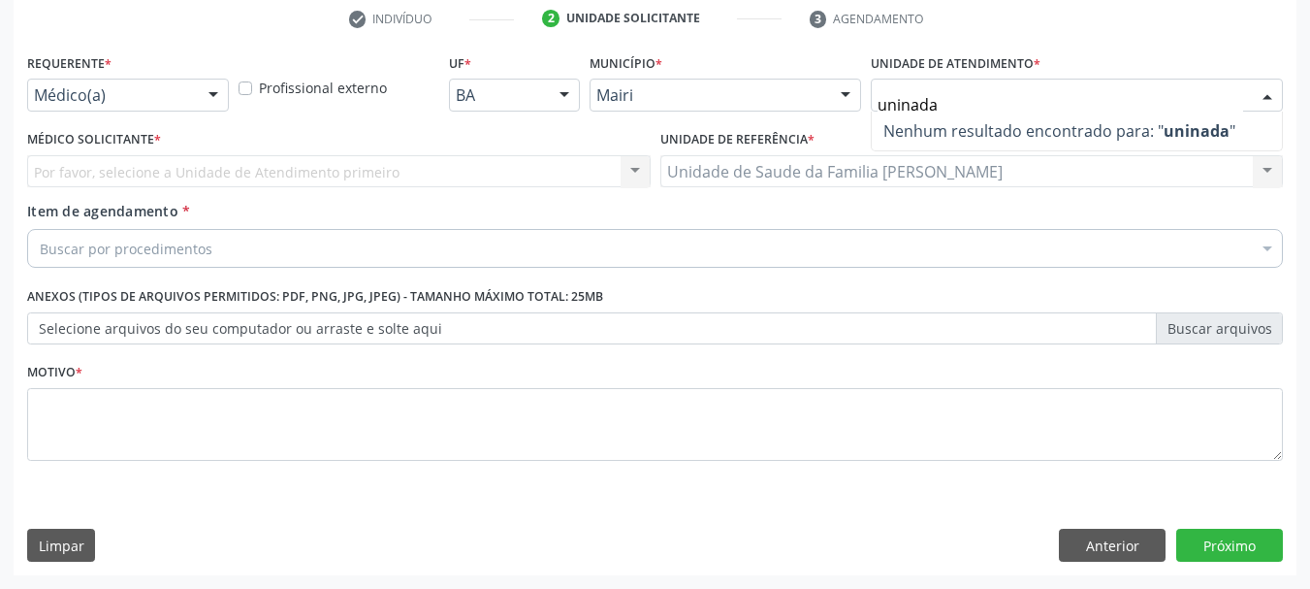
drag, startPoint x: 975, startPoint y: 91, endPoint x: 795, endPoint y: 95, distance: 180.4
click at [795, 95] on div "Requerente * Médico(a) Médico(a) Enfermeiro(a) Paciente Nenhum resultado encont…" at bounding box center [654, 86] width 1265 height 76
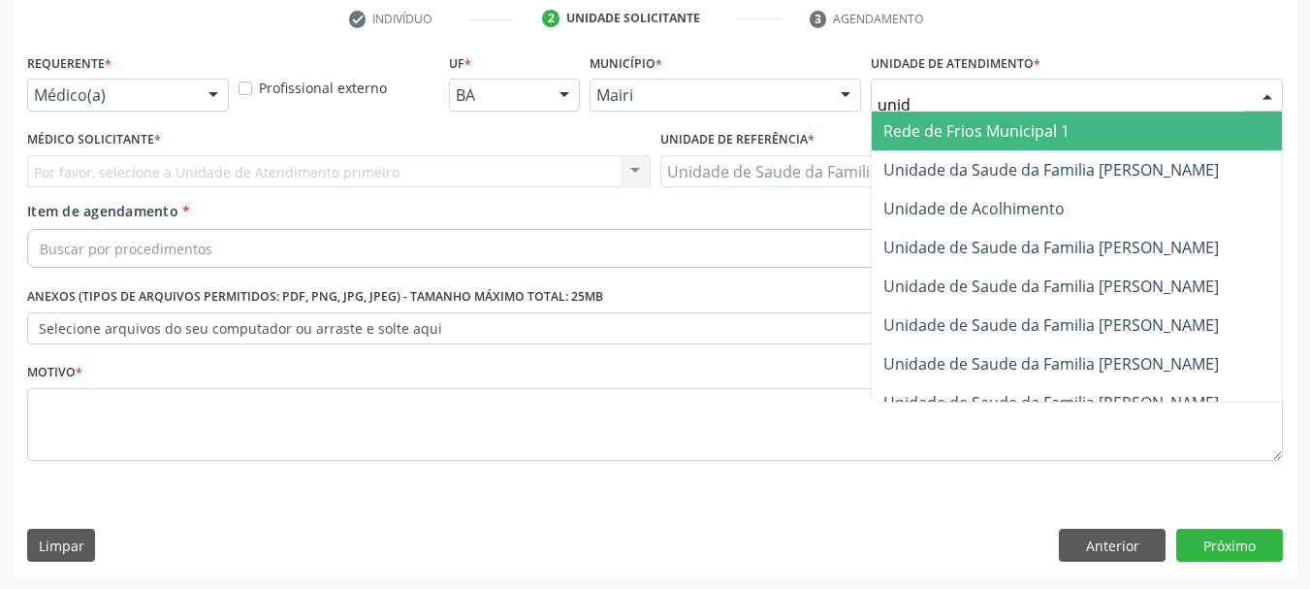
type input "unida"
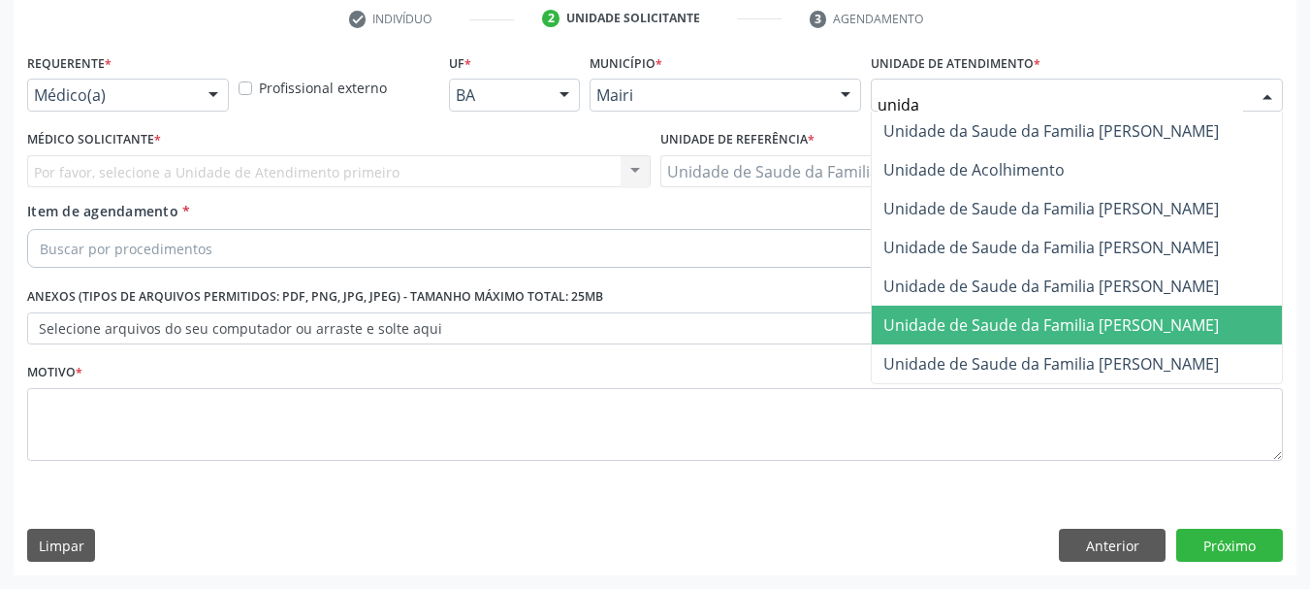
click at [1073, 335] on span "Unidade de Saude da Familia [PERSON_NAME]" at bounding box center [1050, 324] width 335 height 21
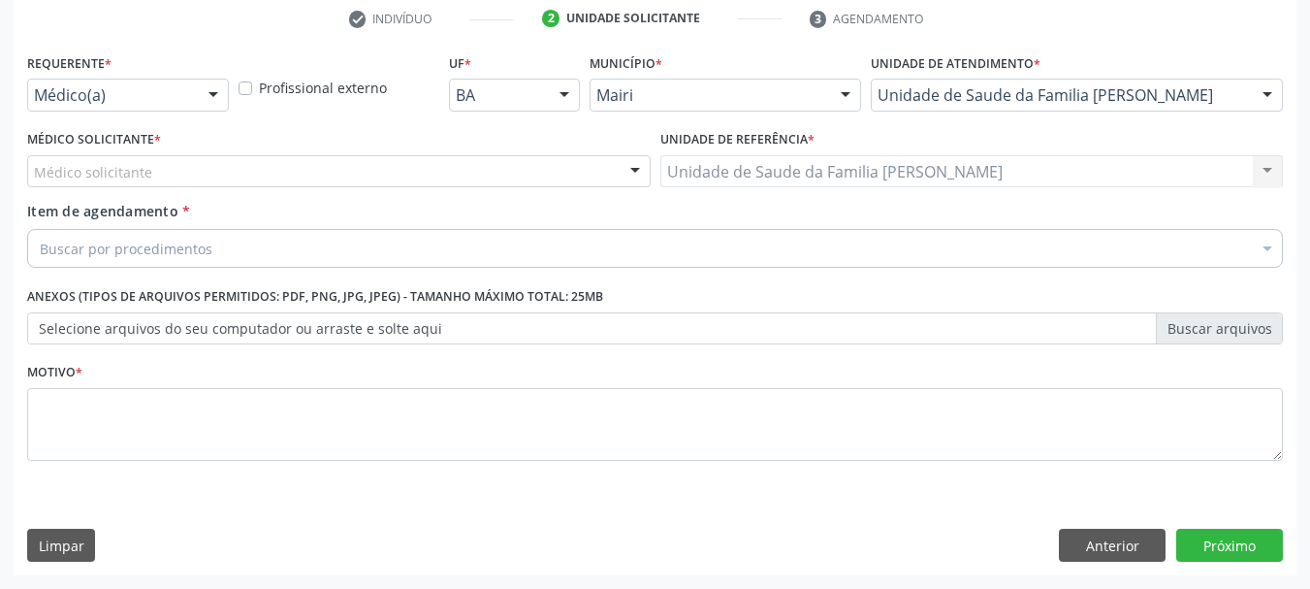
click at [260, 172] on div "Médico solicitante" at bounding box center [338, 171] width 623 height 33
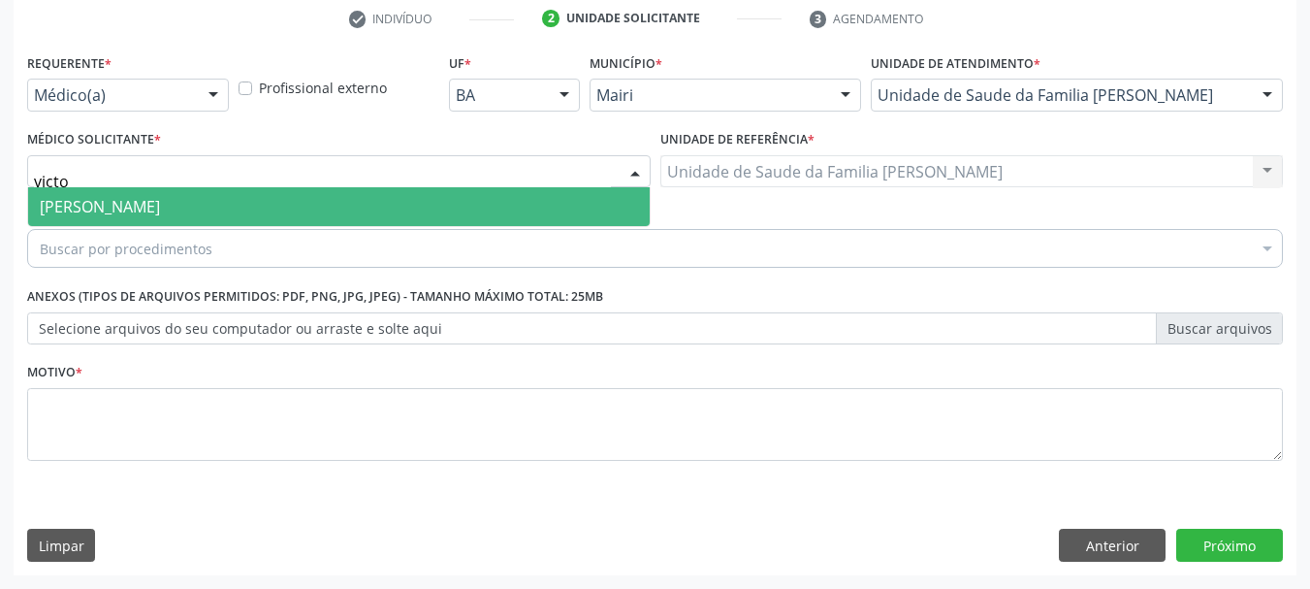
type input "victor"
click at [276, 197] on span "[PERSON_NAME]" at bounding box center [339, 206] width 622 height 39
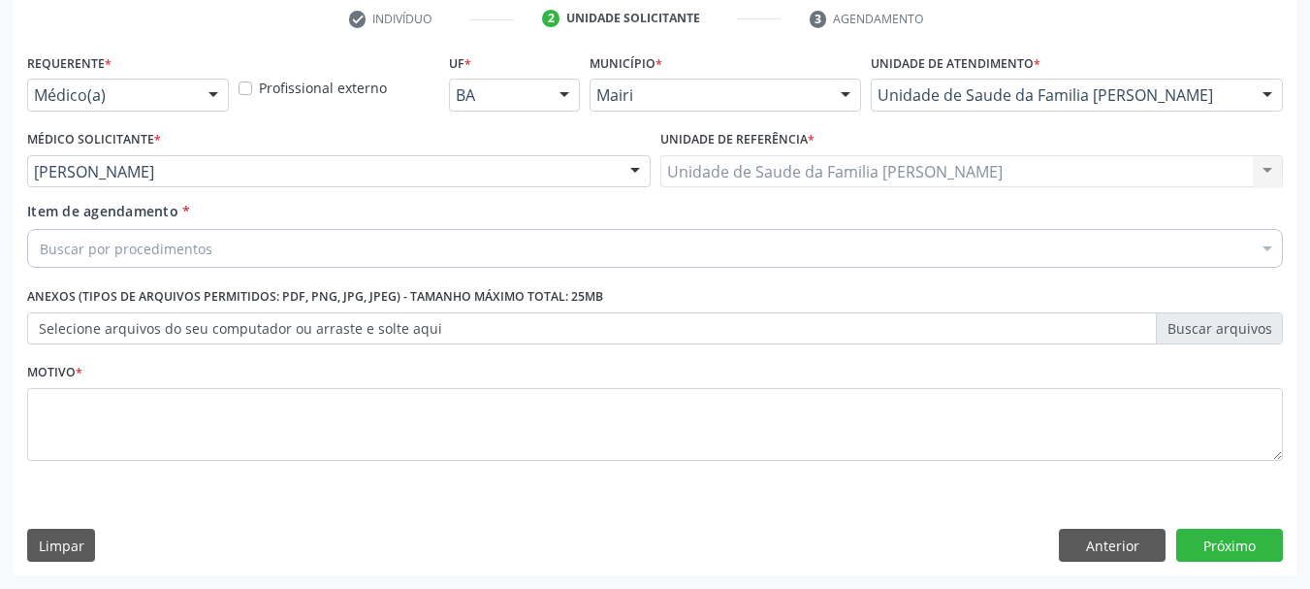
click at [233, 239] on div "Buscar por procedimentos" at bounding box center [655, 248] width 1256 height 39
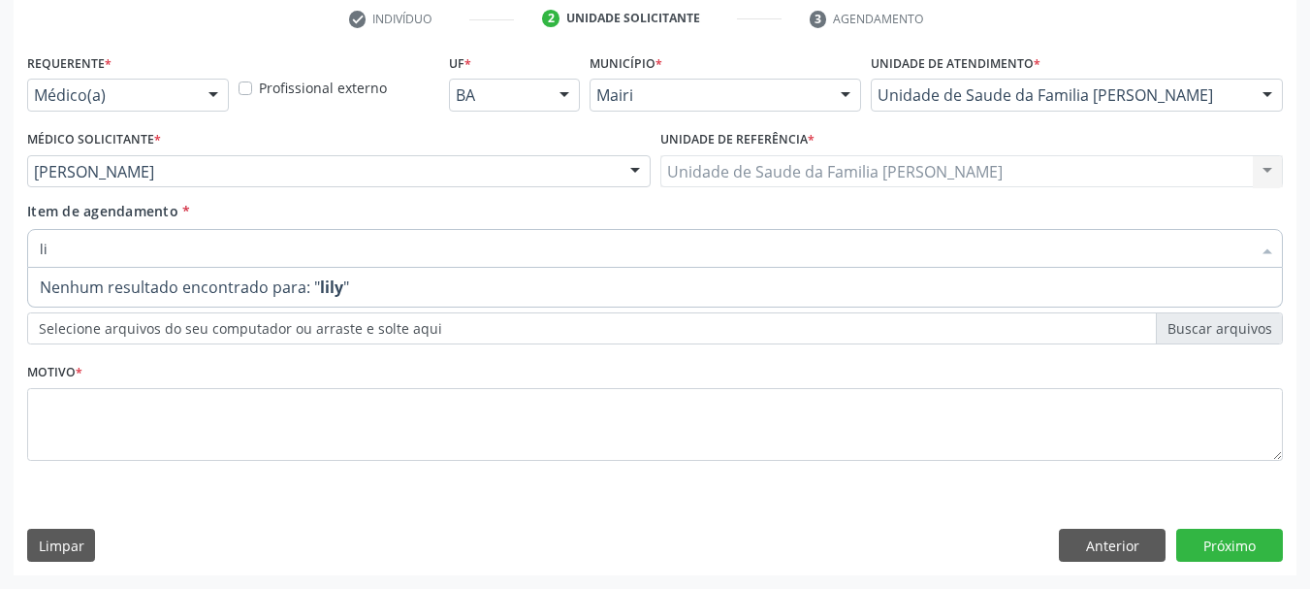
type input "l"
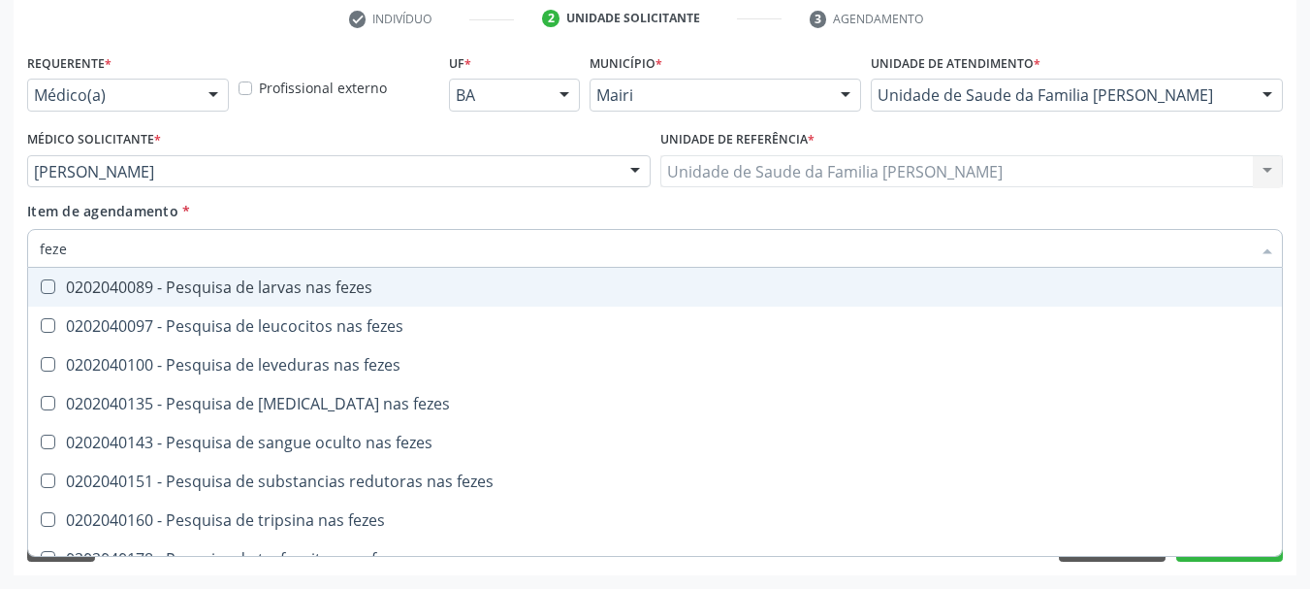
type input "fezes"
click at [107, 274] on span "0202040089 - Pesquisa de larvas nas fezes" at bounding box center [655, 287] width 1254 height 39
checkbox fezes "true"
click at [7, 273] on div "Acompanhamento Acompanhe a situação das marcações correntes e finalizadas Relat…" at bounding box center [655, 161] width 1310 height 854
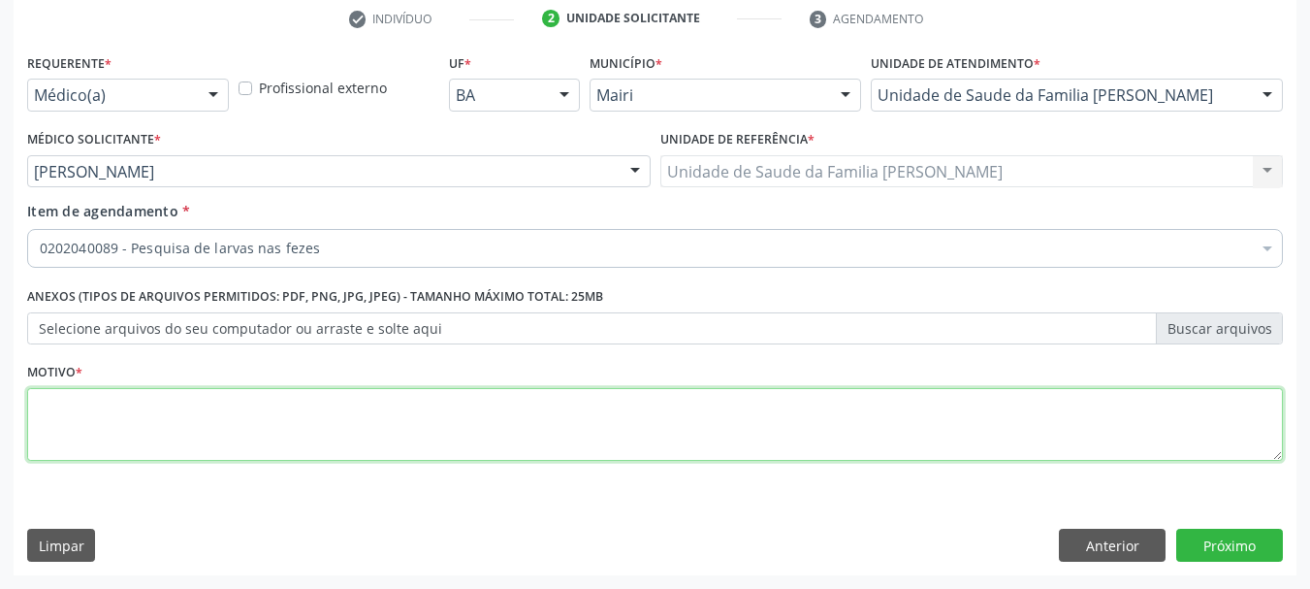
click at [155, 411] on textarea at bounding box center [655, 425] width 1256 height 74
type textarea "Avaliação."
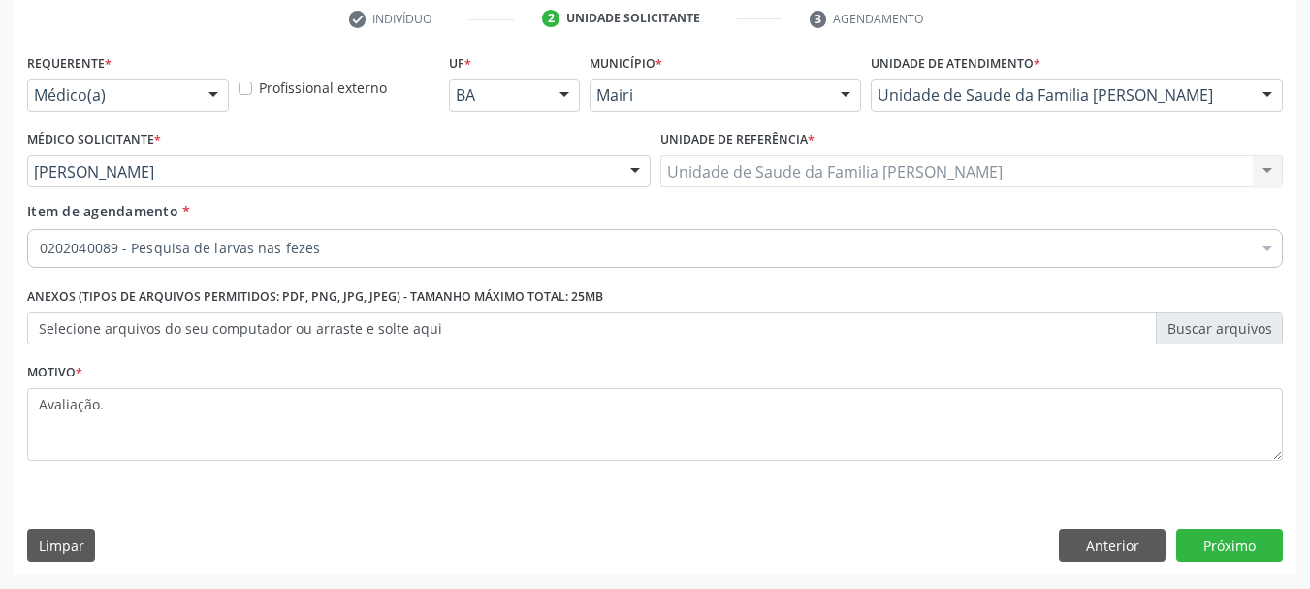
click at [292, 498] on div "Requerente * Médico(a) Médico(a) Enfermeiro(a) Paciente Nenhum resultado encont…" at bounding box center [655, 311] width 1283 height 526
click at [346, 261] on div "0202040089 - Pesquisa de larvas nas fezes" at bounding box center [655, 248] width 1256 height 39
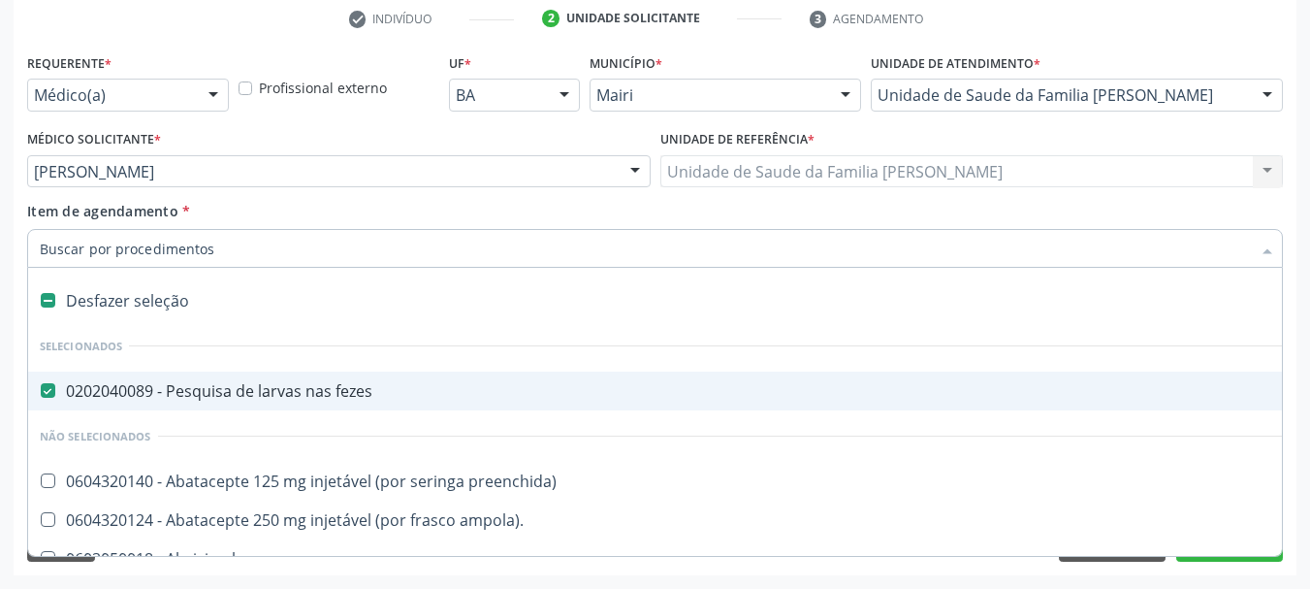
click at [14, 313] on div "Requerente * Médico(a) Médico(a) Enfermeiro(a) Paciente Nenhum resultado encont…" at bounding box center [655, 311] width 1283 height 526
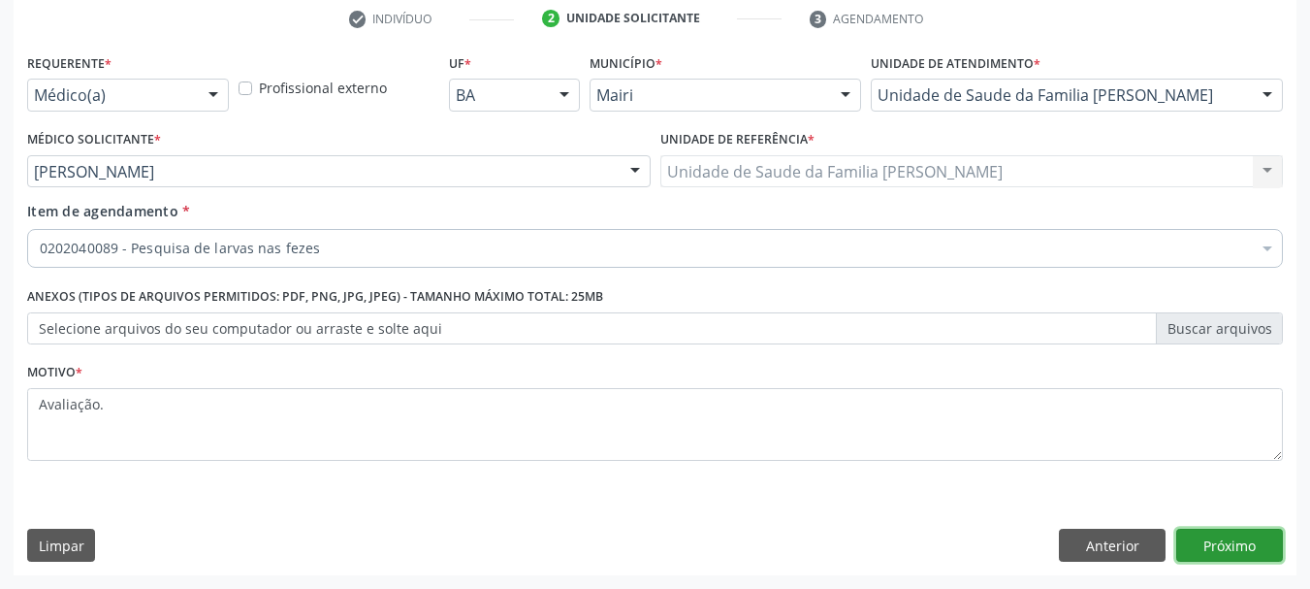
click at [1224, 533] on button "Próximo" at bounding box center [1229, 544] width 107 height 33
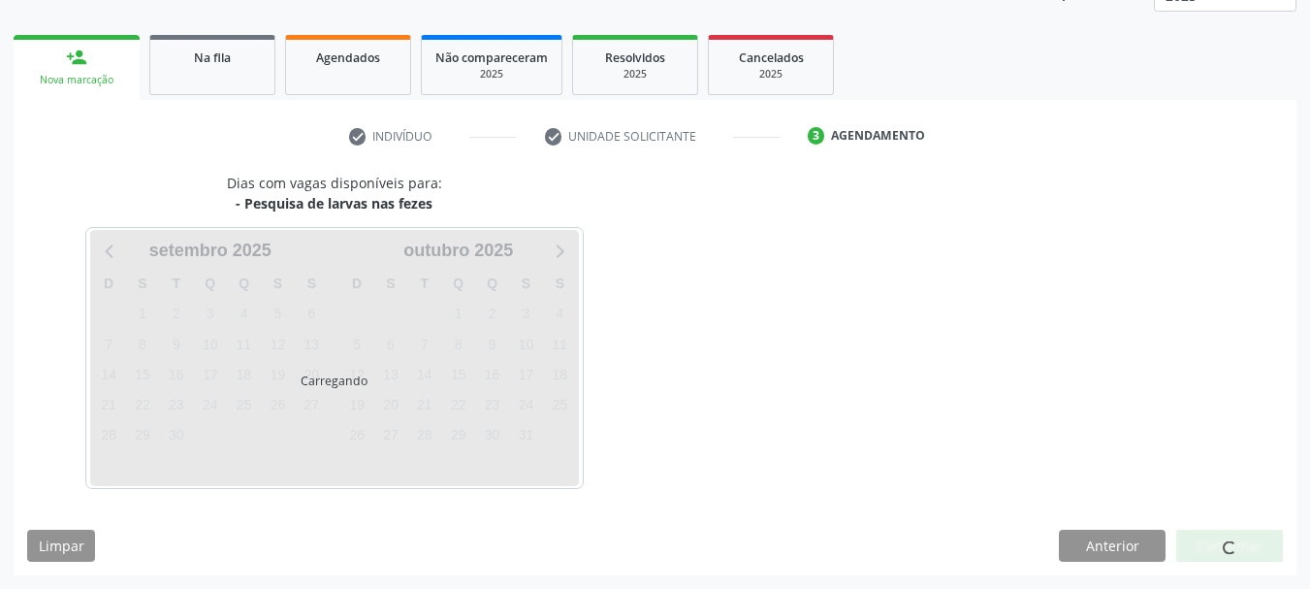
scroll to position [312, 0]
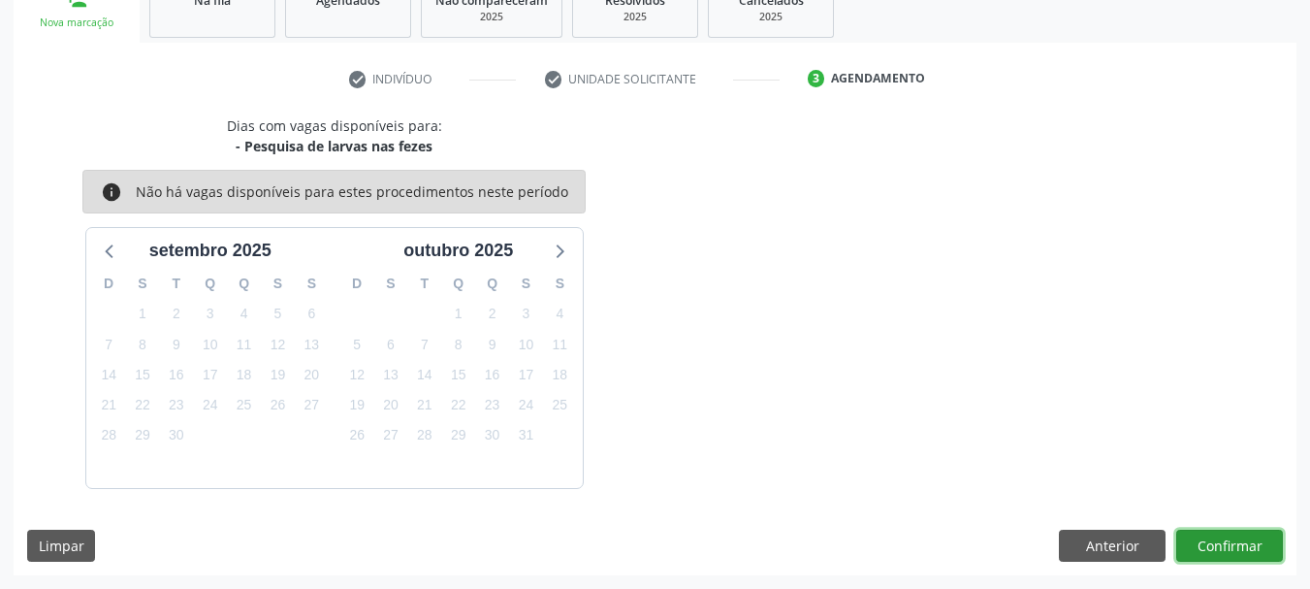
click at [1203, 556] on button "Confirmar" at bounding box center [1229, 545] width 107 height 33
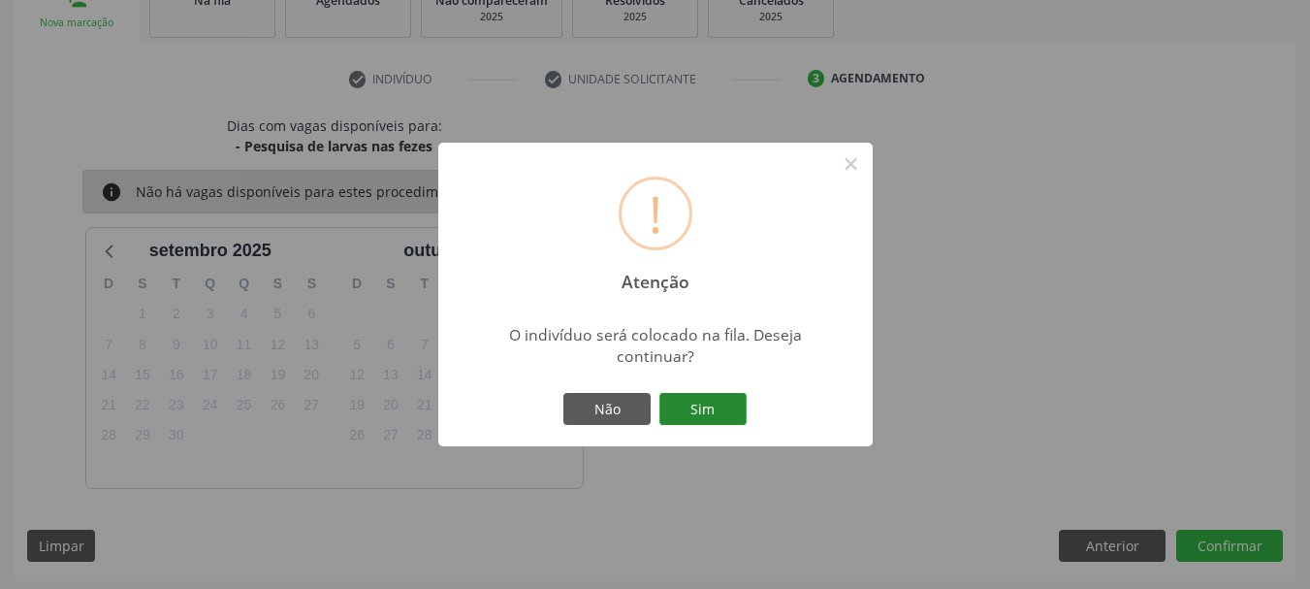
click at [684, 398] on button "Sim" at bounding box center [702, 409] width 87 height 33
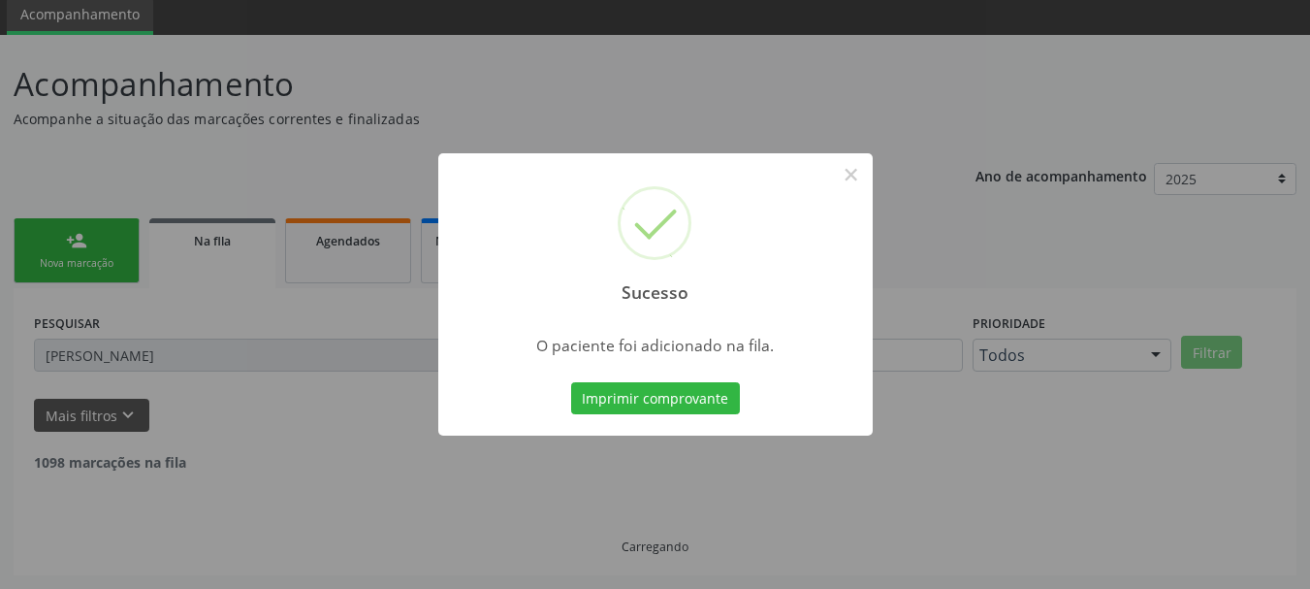
scroll to position [51, 0]
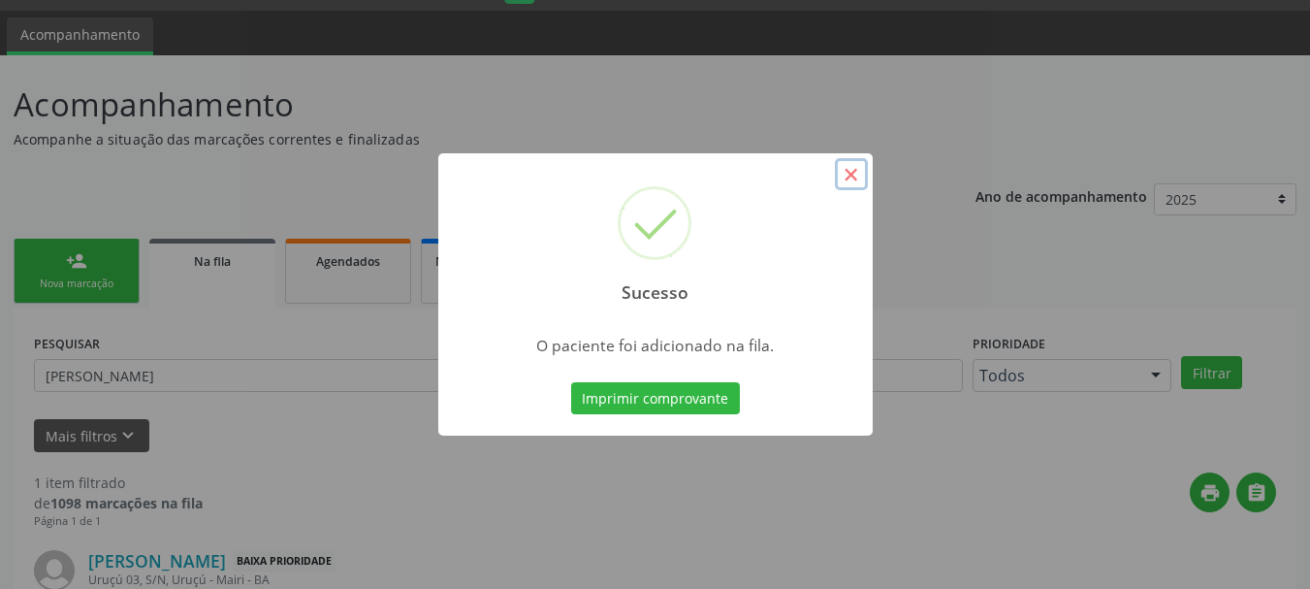
click at [850, 173] on button "×" at bounding box center [851, 174] width 33 height 33
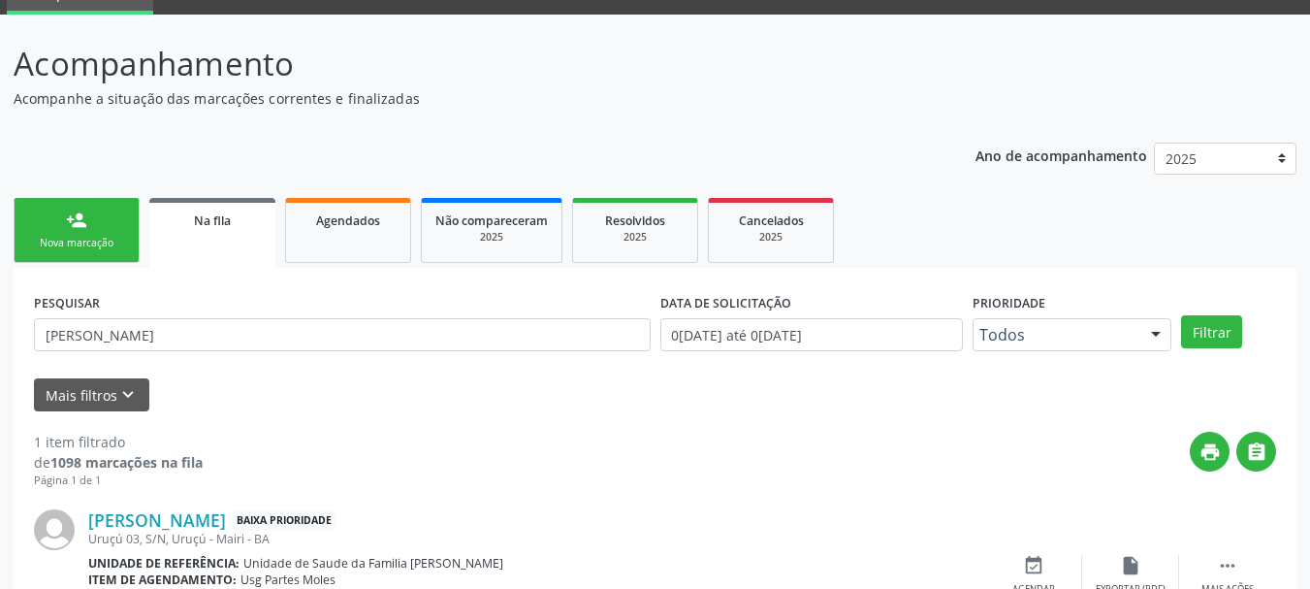
scroll to position [0, 0]
